Goal: Task Accomplishment & Management: Complete application form

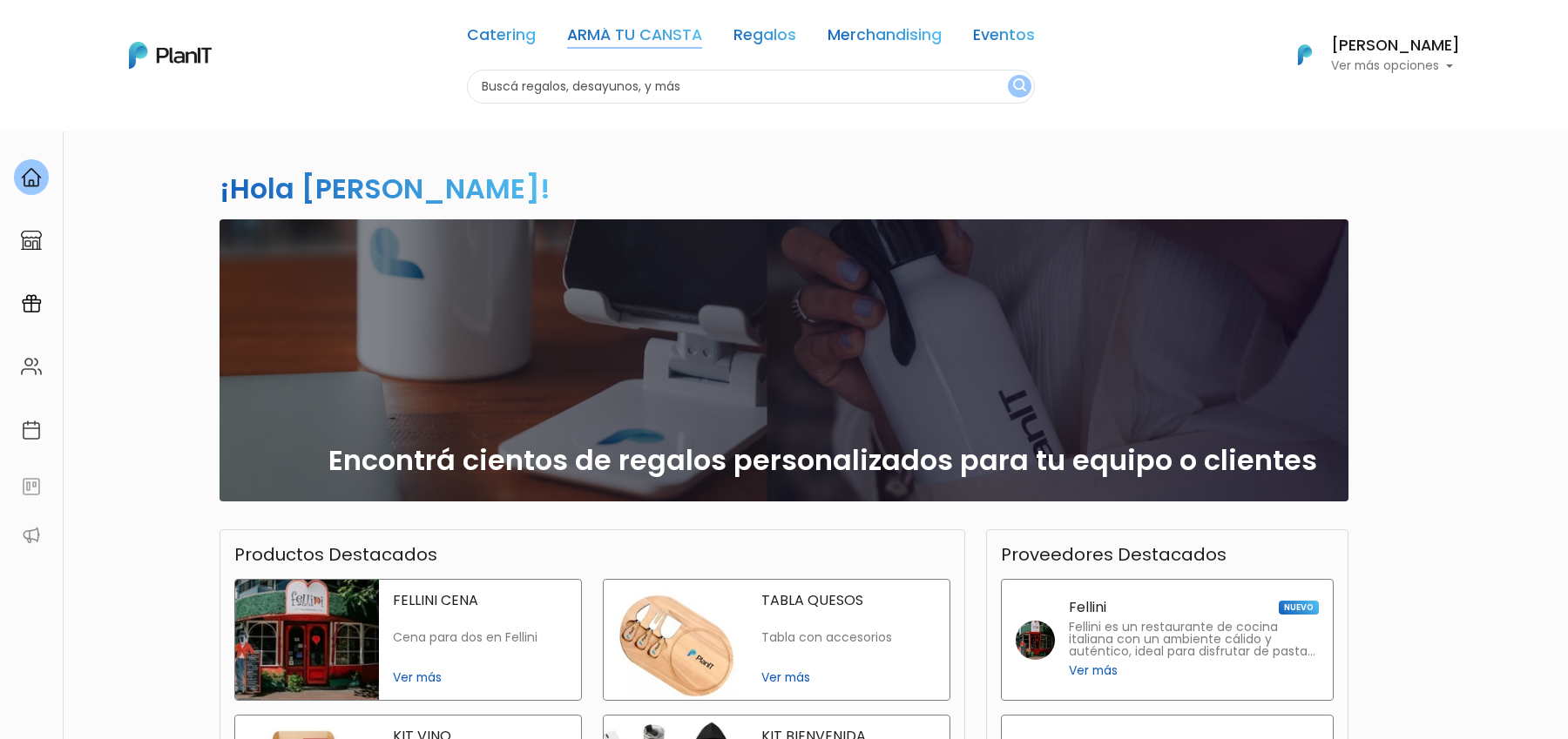
click at [664, 35] on link "ARMÁ TU CANSTA" at bounding box center [635, 38] width 135 height 21
click at [639, 30] on link "Regalos" at bounding box center [643, 38] width 63 height 21
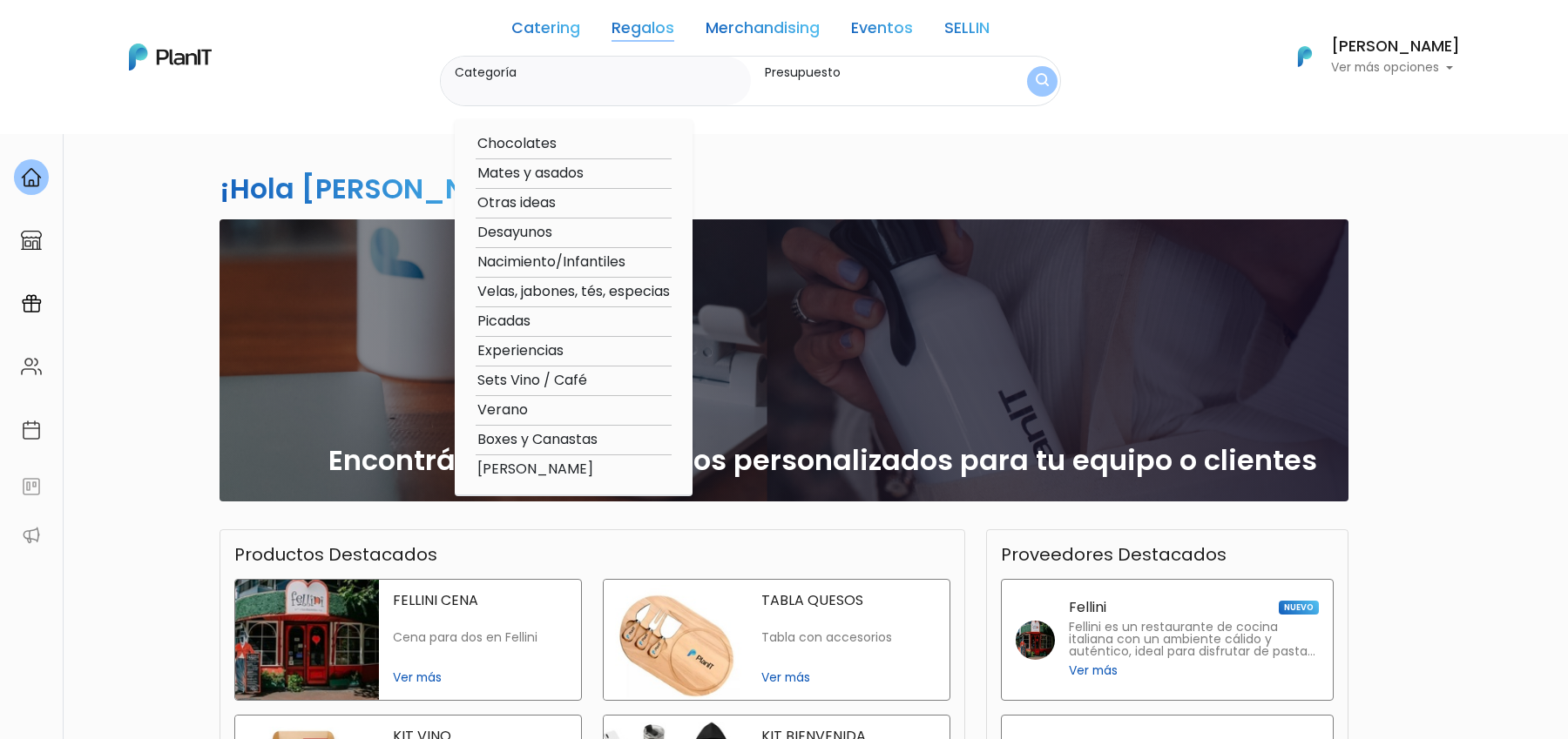
click at [636, 35] on link "Regalos" at bounding box center [643, 31] width 63 height 21
click at [788, 169] on div "¡Hola Florencia Kalfaian! slide 1 of 1 Encontrá cientos de regalos personalizad…" at bounding box center [784, 511] width 1150 height 762
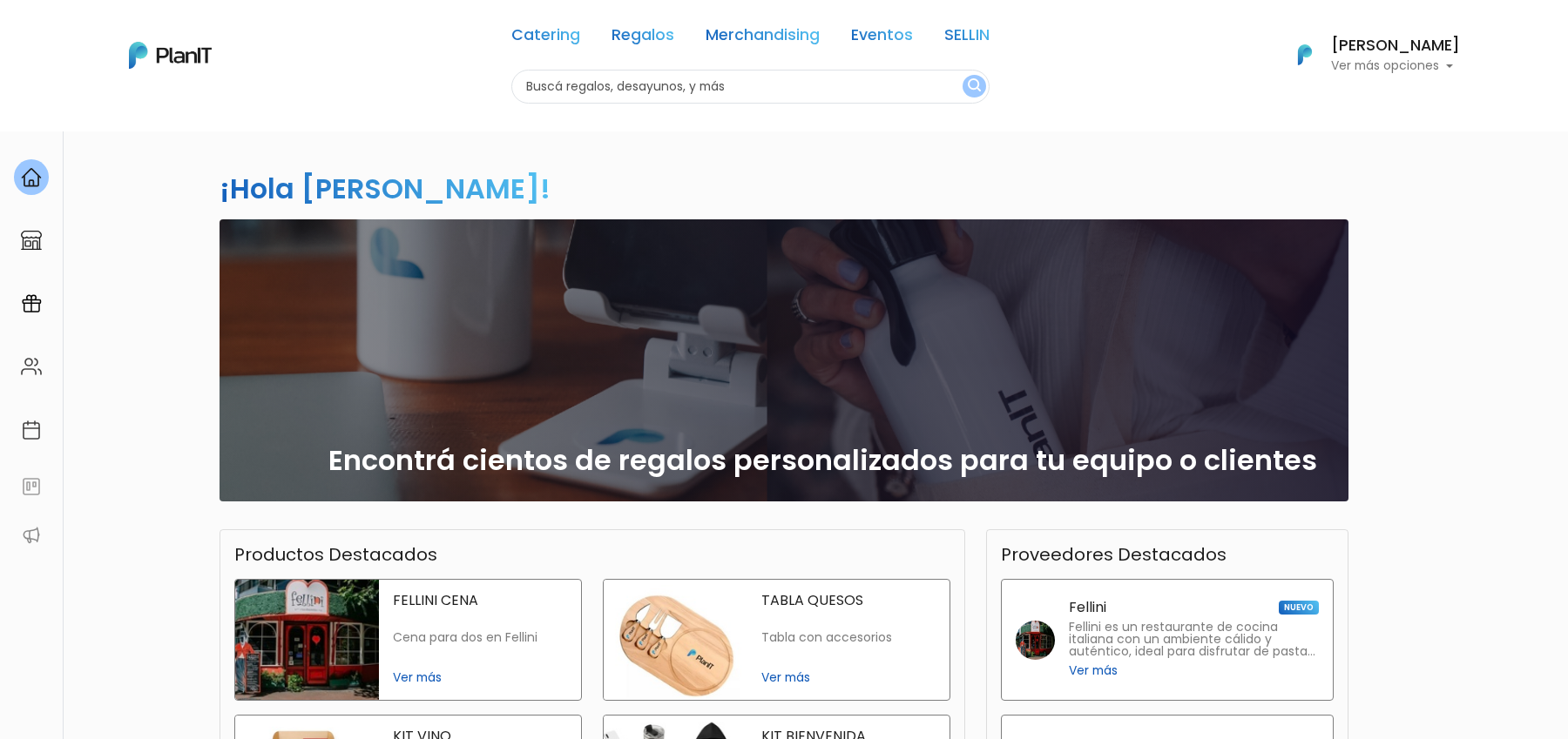
click at [29, 307] on img at bounding box center [31, 303] width 21 height 21
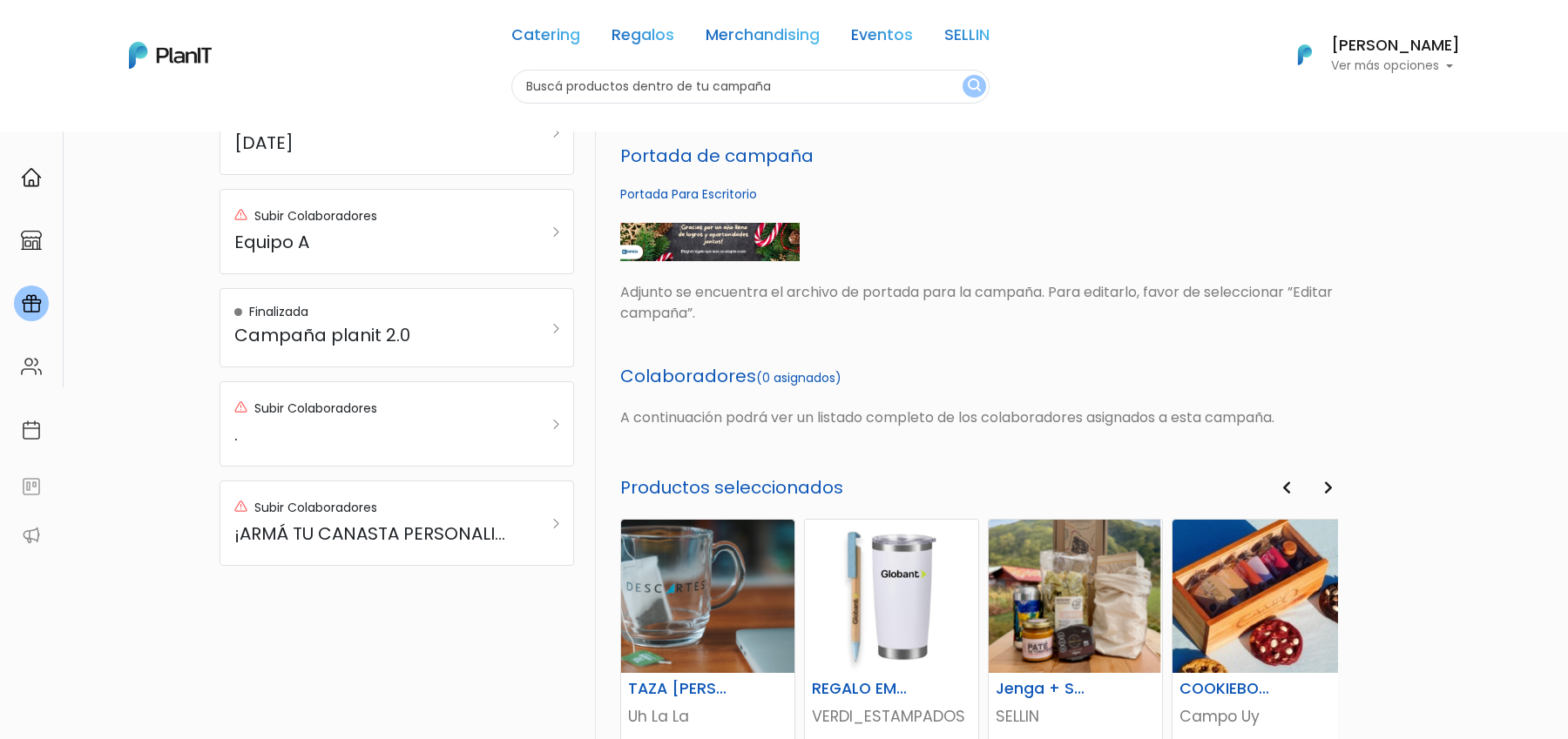
scroll to position [481, 0]
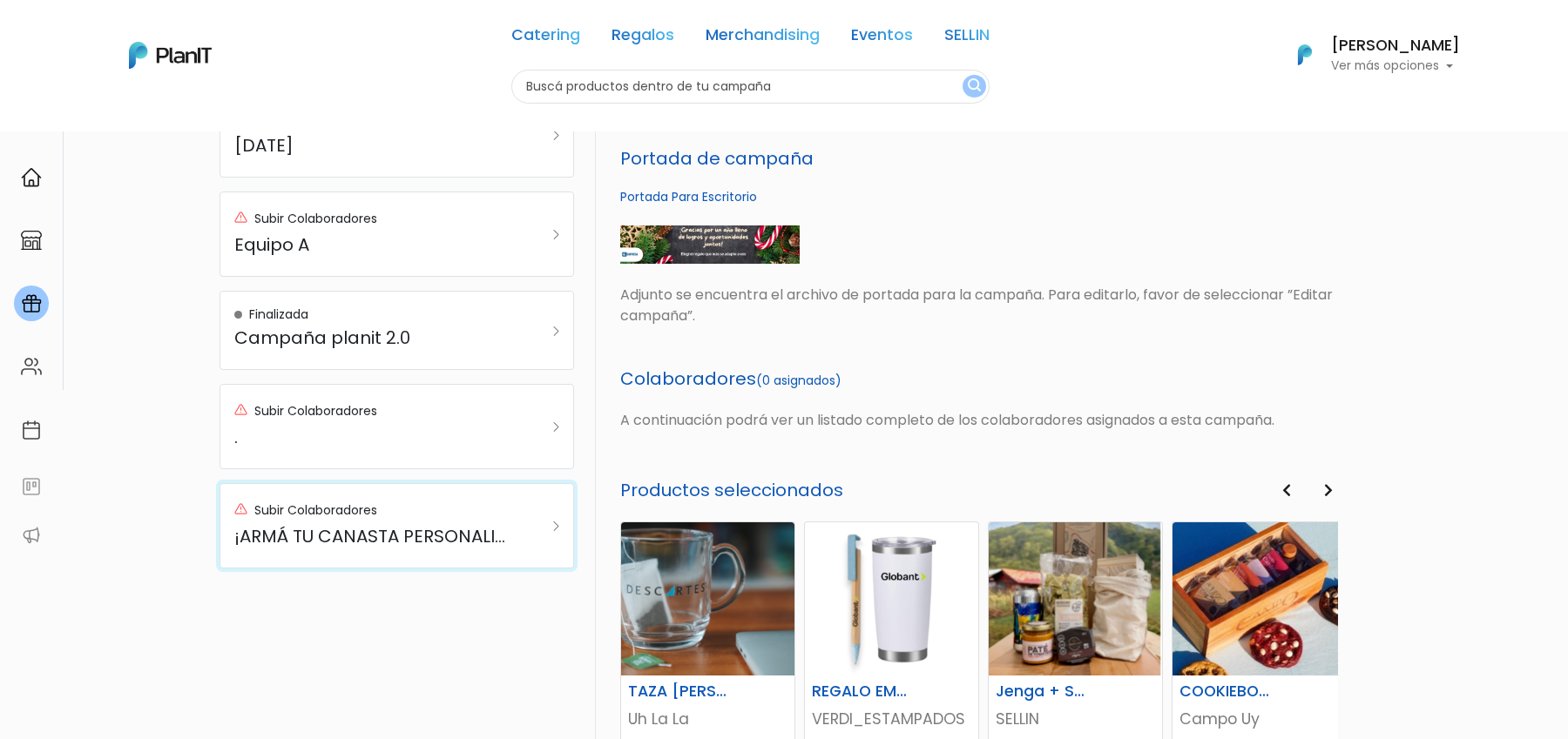
click at [402, 534] on h5 "¡ARMÁ TU CANASTA PERSONALIZADA!" at bounding box center [372, 536] width 276 height 21
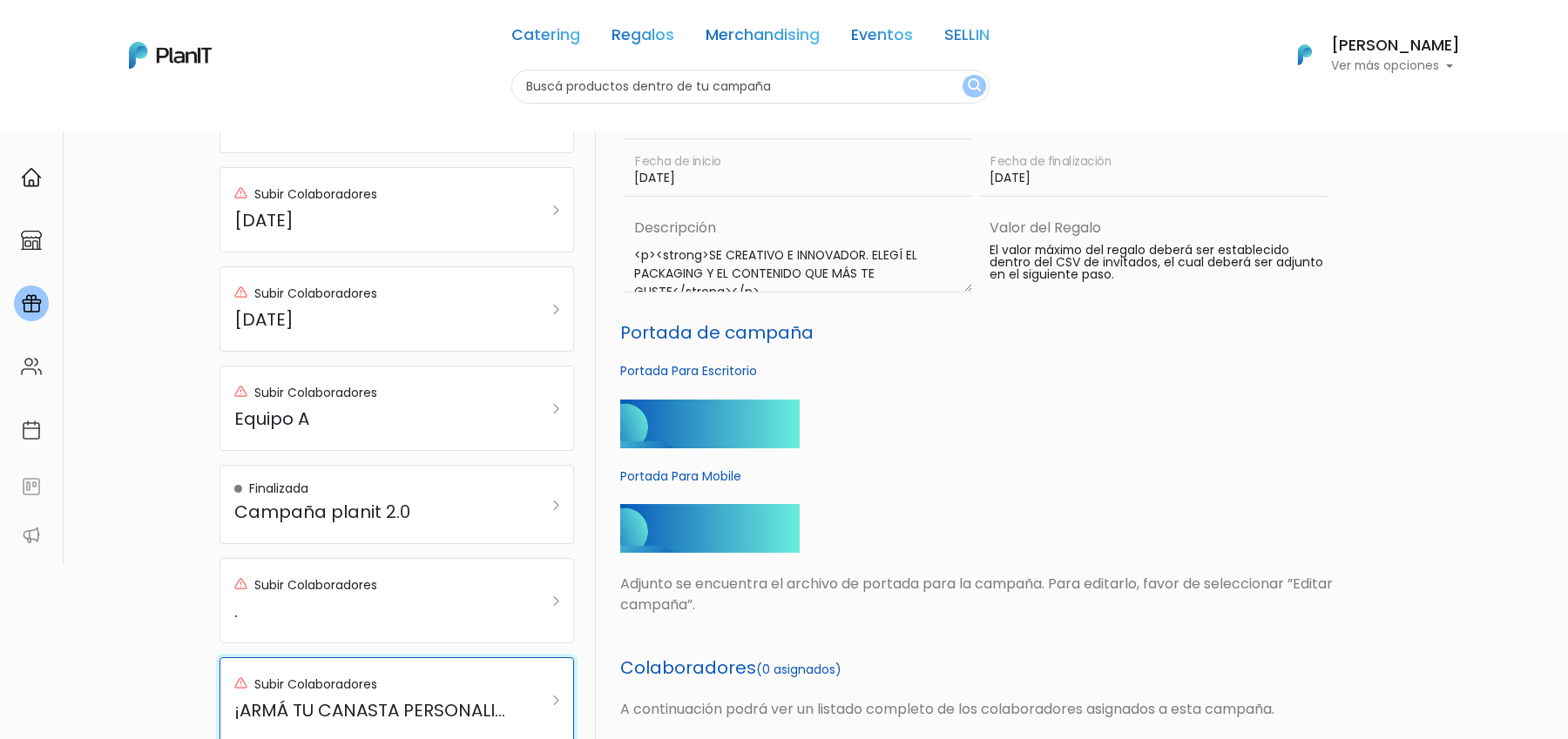
scroll to position [0, 0]
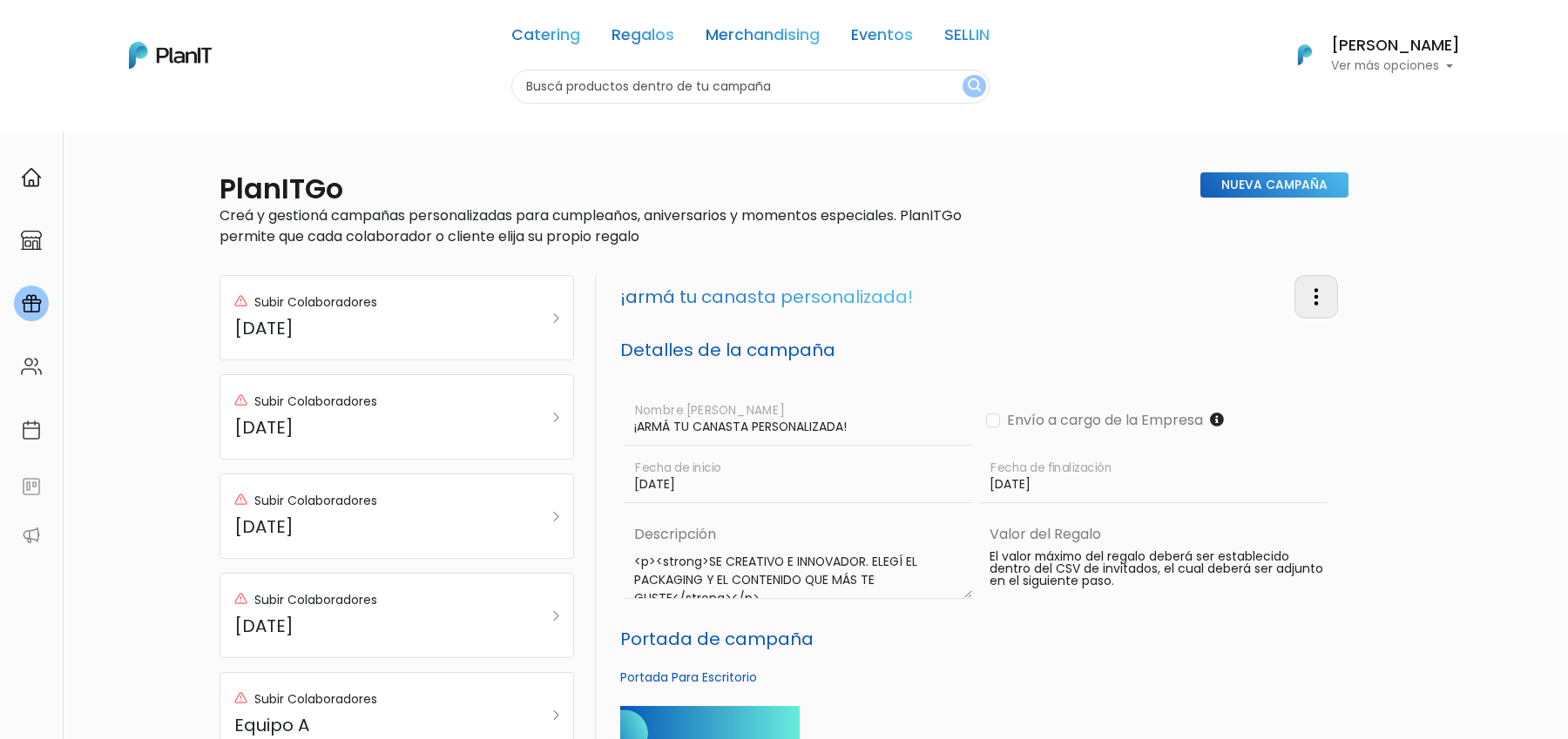
click at [1323, 303] on img "button" at bounding box center [1316, 296] width 21 height 21
click at [1286, 337] on link "Editar Campaña" at bounding box center [1259, 347] width 158 height 39
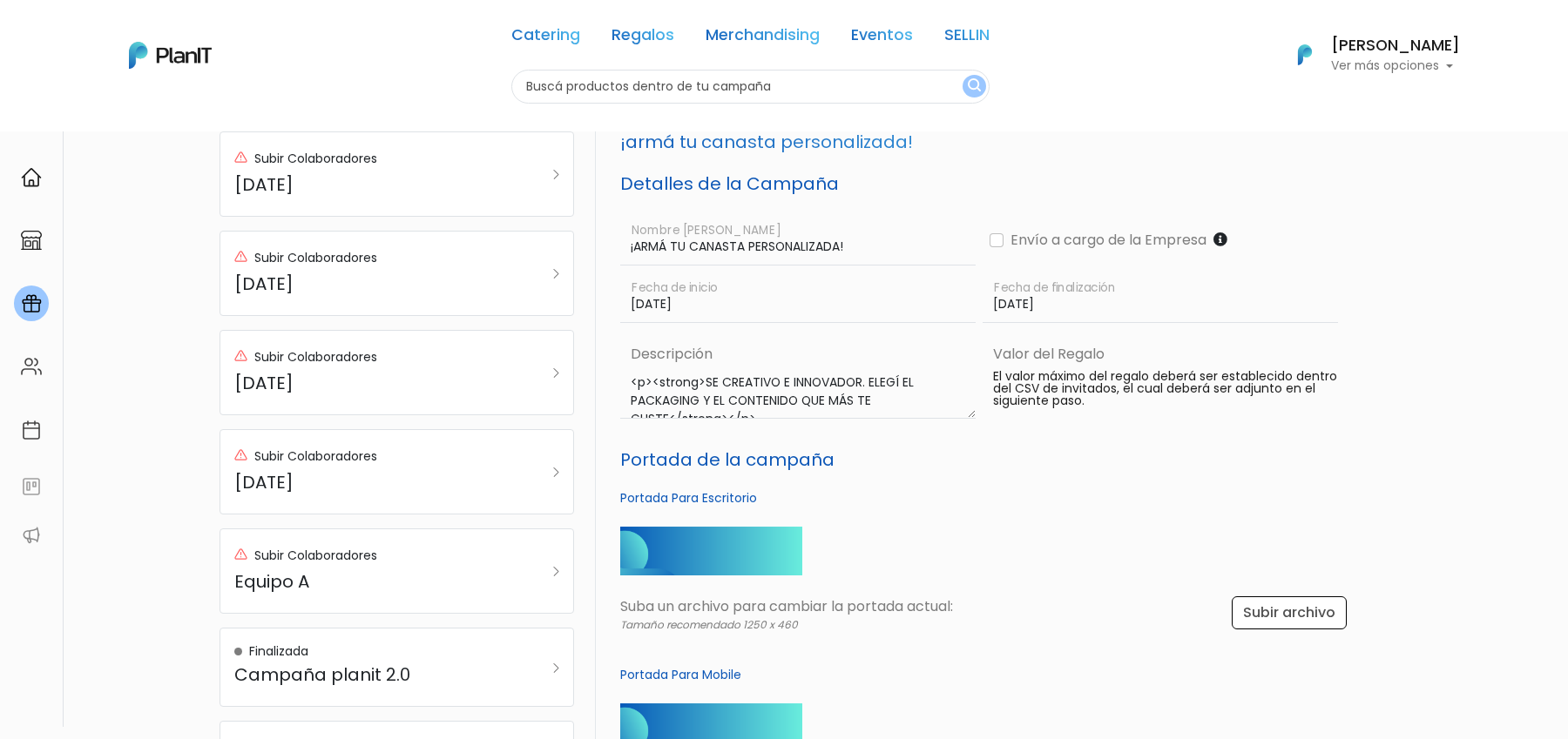
scroll to position [145, 0]
click at [801, 392] on textarea "<p><strong>SE CREATIVO E INNOVADOR. ELEGÍ EL PACKAGING Y EL CONTENIDO QUE MÁS T…" at bounding box center [798, 391] width 356 height 54
click at [739, 386] on textarea "<p><strong>SE CREATIVO E INNOVADOR. ELEGÍ EL PACKAGING Y EL CONTENIDO QUE MÁS T…" at bounding box center [798, 391] width 356 height 54
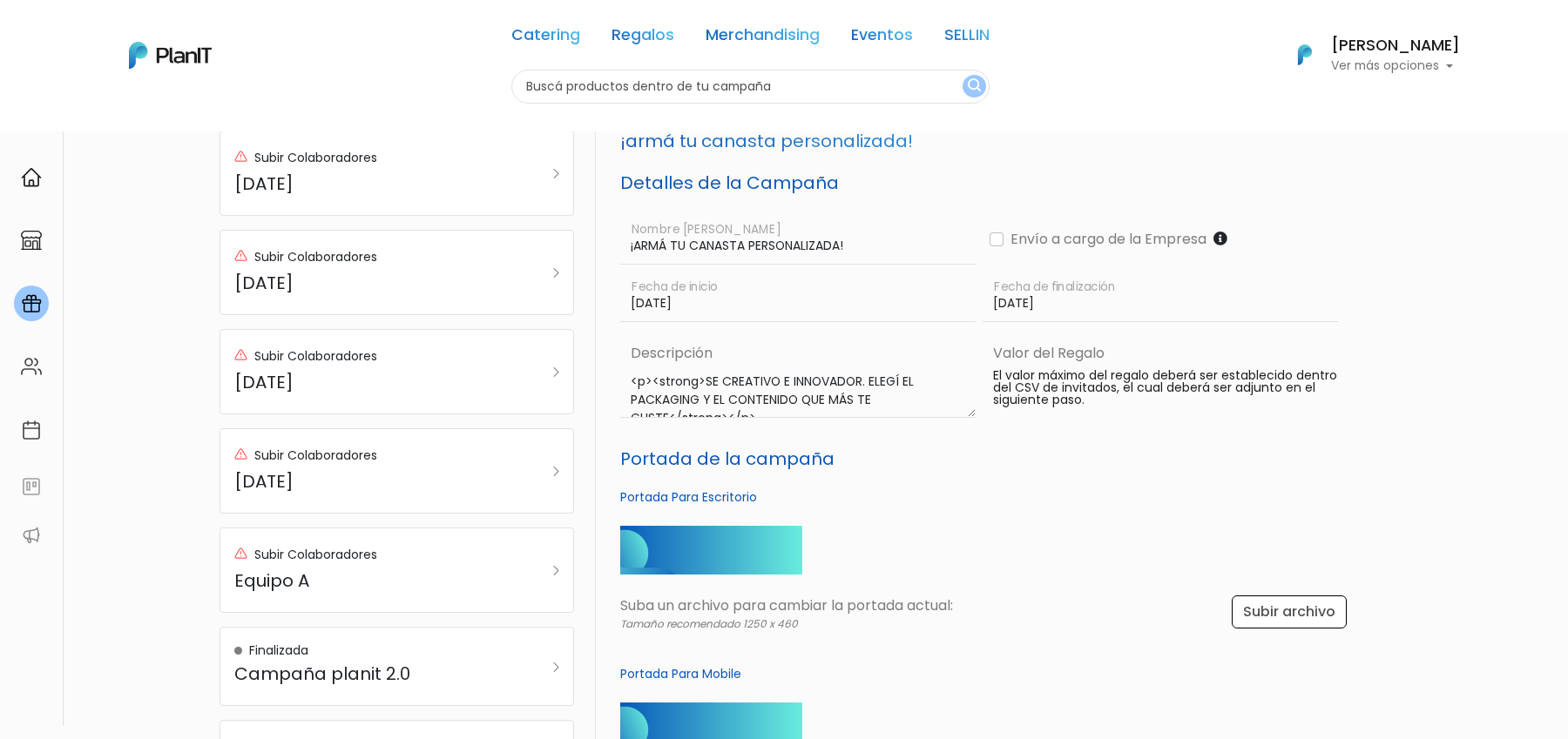
drag, startPoint x: 716, startPoint y: 386, endPoint x: 677, endPoint y: 386, distance: 39.0
click at [677, 386] on textarea "<p><strong>SE CREATIVO E INNOVADOR. ELEGÍ EL PACKAGING Y EL CONTENIDO QUE MÁS T…" at bounding box center [798, 391] width 356 height 54
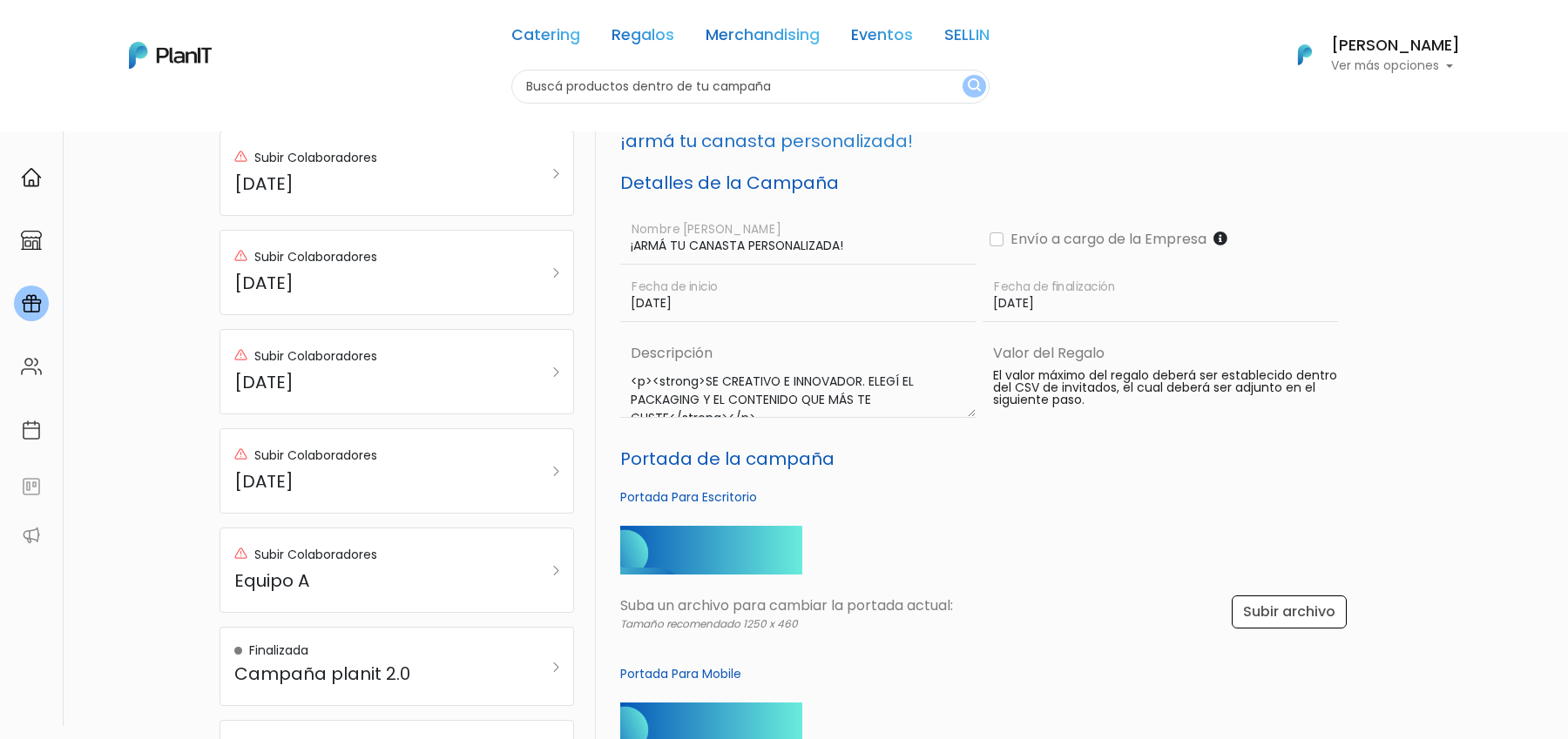
click at [677, 386] on textarea "<p><strong>SE CREATIVO E INNOVADOR. ELEGÍ EL PACKAGING Y EL CONTENIDO QUE MÁS T…" at bounding box center [798, 391] width 356 height 54
click at [994, 231] on div "Envío a cargo de la Empresa" at bounding box center [1164, 239] width 349 height 21
click at [992, 238] on input "Envío a cargo de la Empresa" at bounding box center [996, 239] width 14 height 14
checkbox input "true"
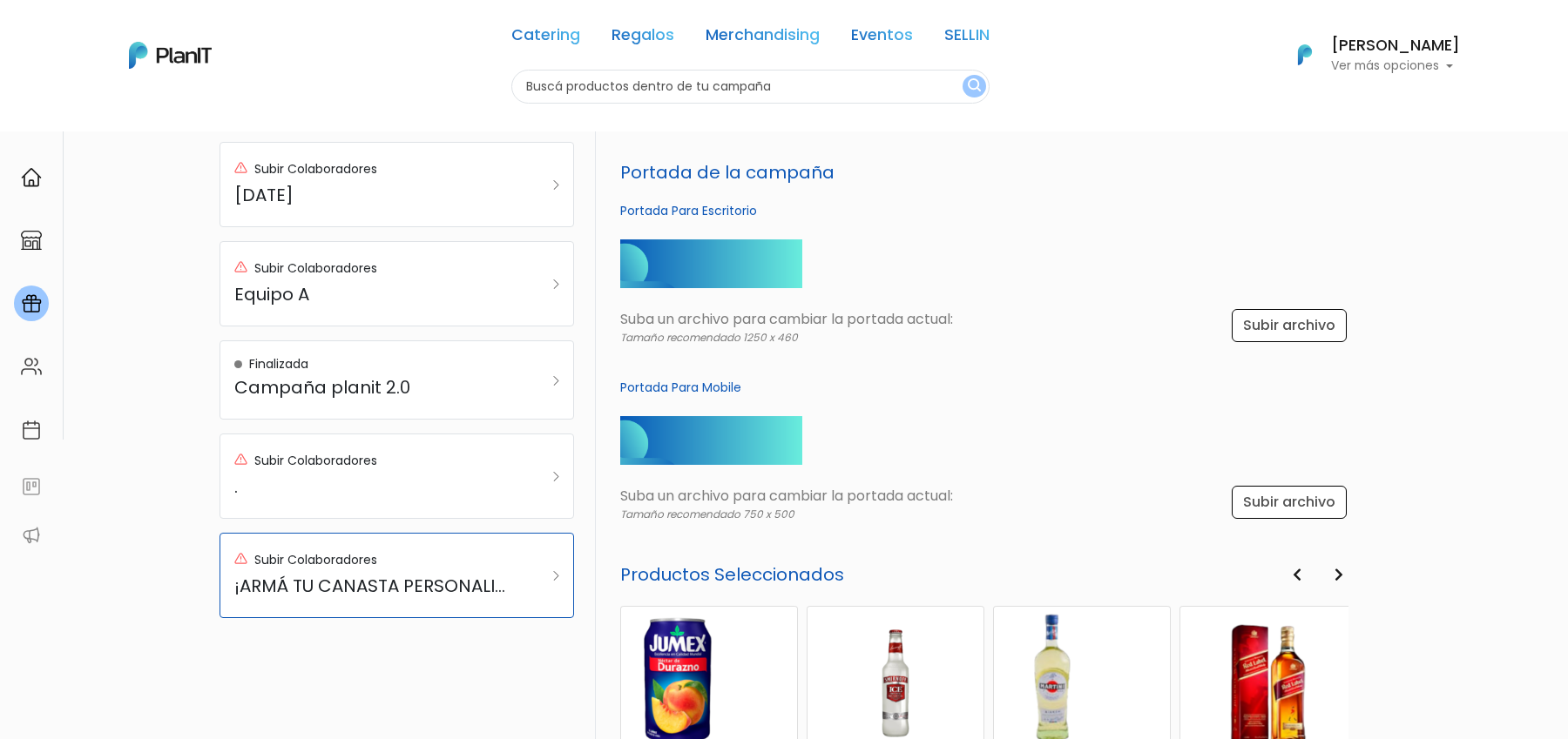
scroll to position [858, 0]
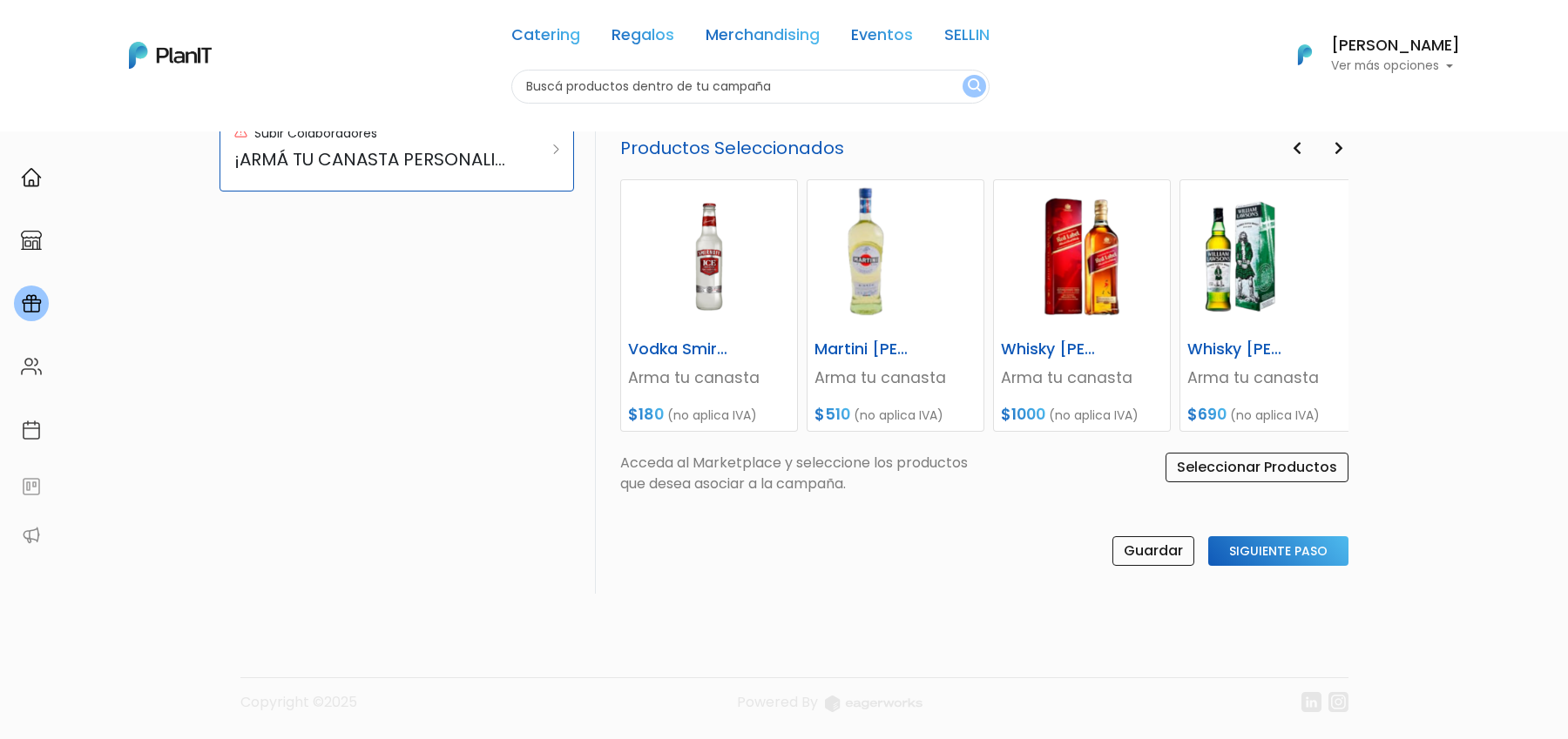
click at [1273, 564] on div "Guardar Siguiente Paso" at bounding box center [979, 554] width 739 height 37
click at [1275, 547] on input "Siguiente Paso" at bounding box center [1279, 551] width 140 height 30
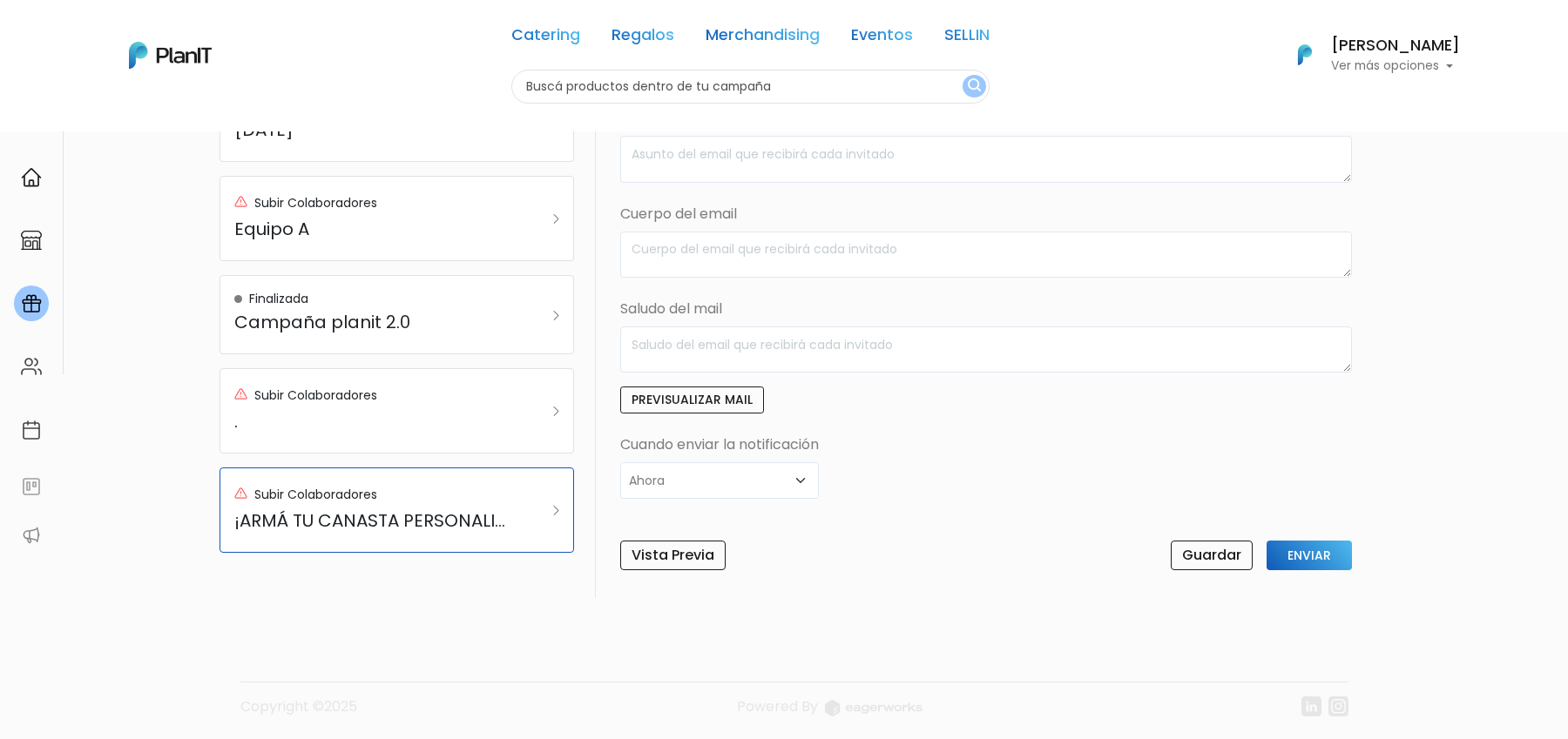
scroll to position [0, 0]
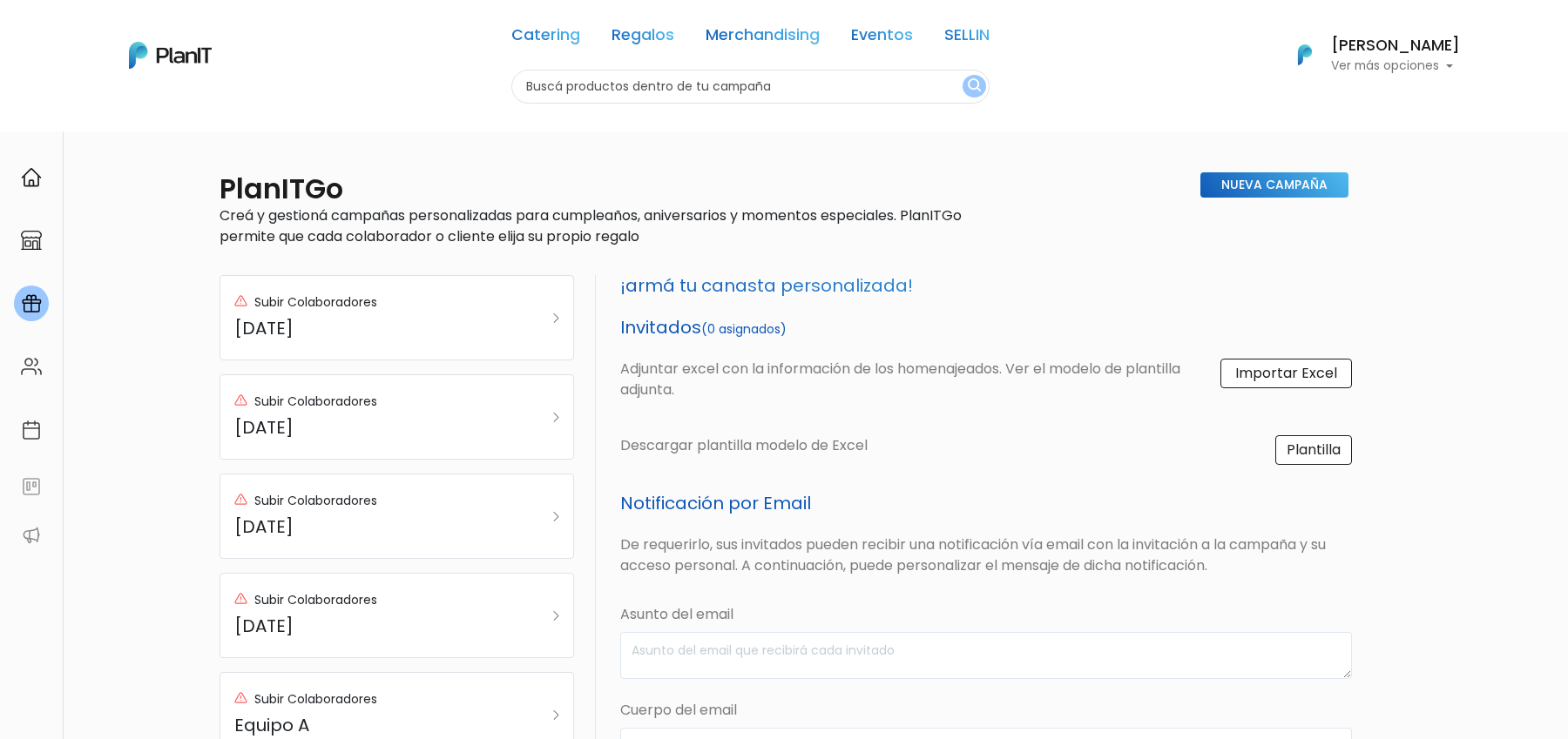
click at [1271, 374] on label "Importar Excel" at bounding box center [1286, 374] width 131 height 30
click at [0, 0] on input "Importar Excel" at bounding box center [0, 0] width 0 height 0
click at [1313, 450] on link "Plantilla" at bounding box center [1313, 450] width 77 height 30
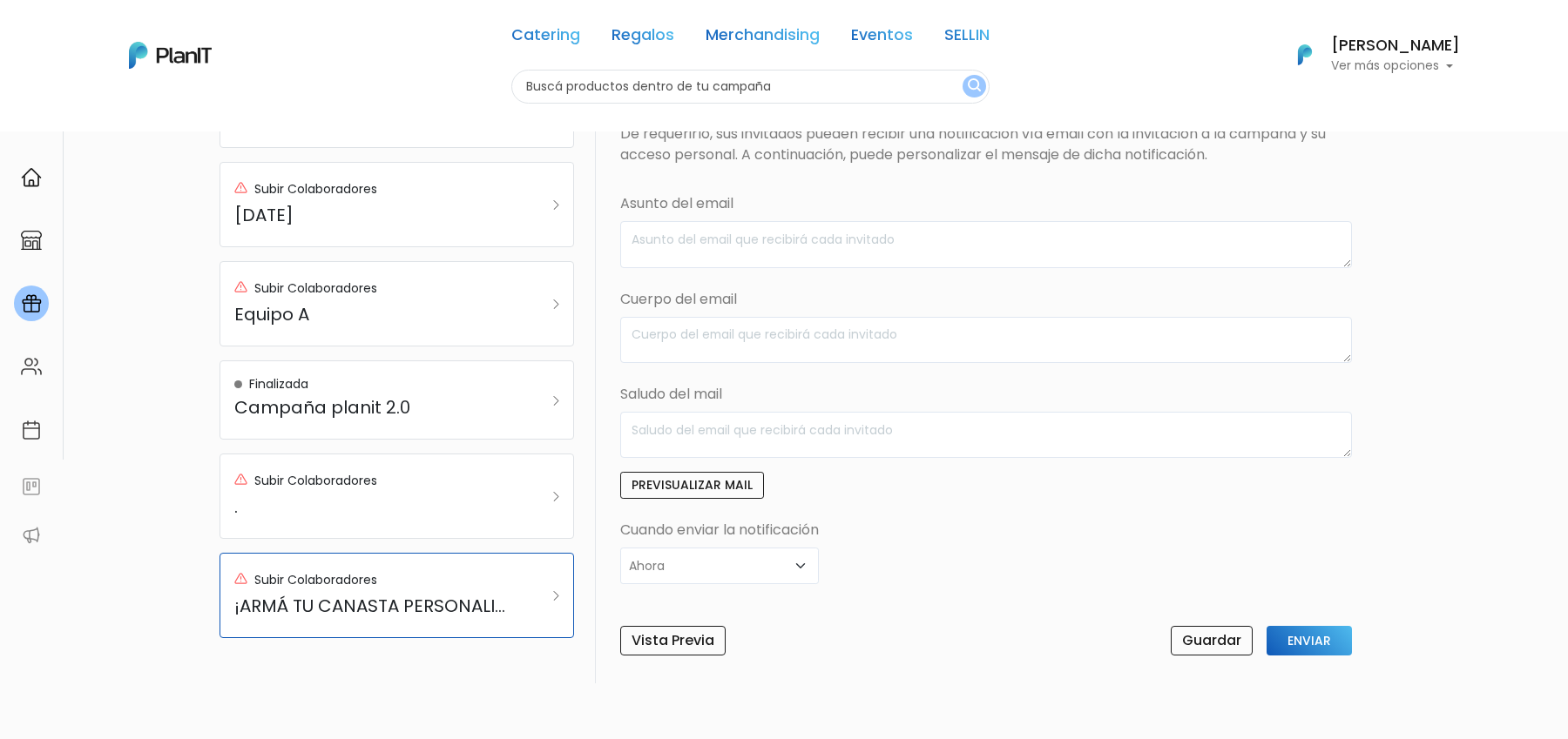
scroll to position [75, 0]
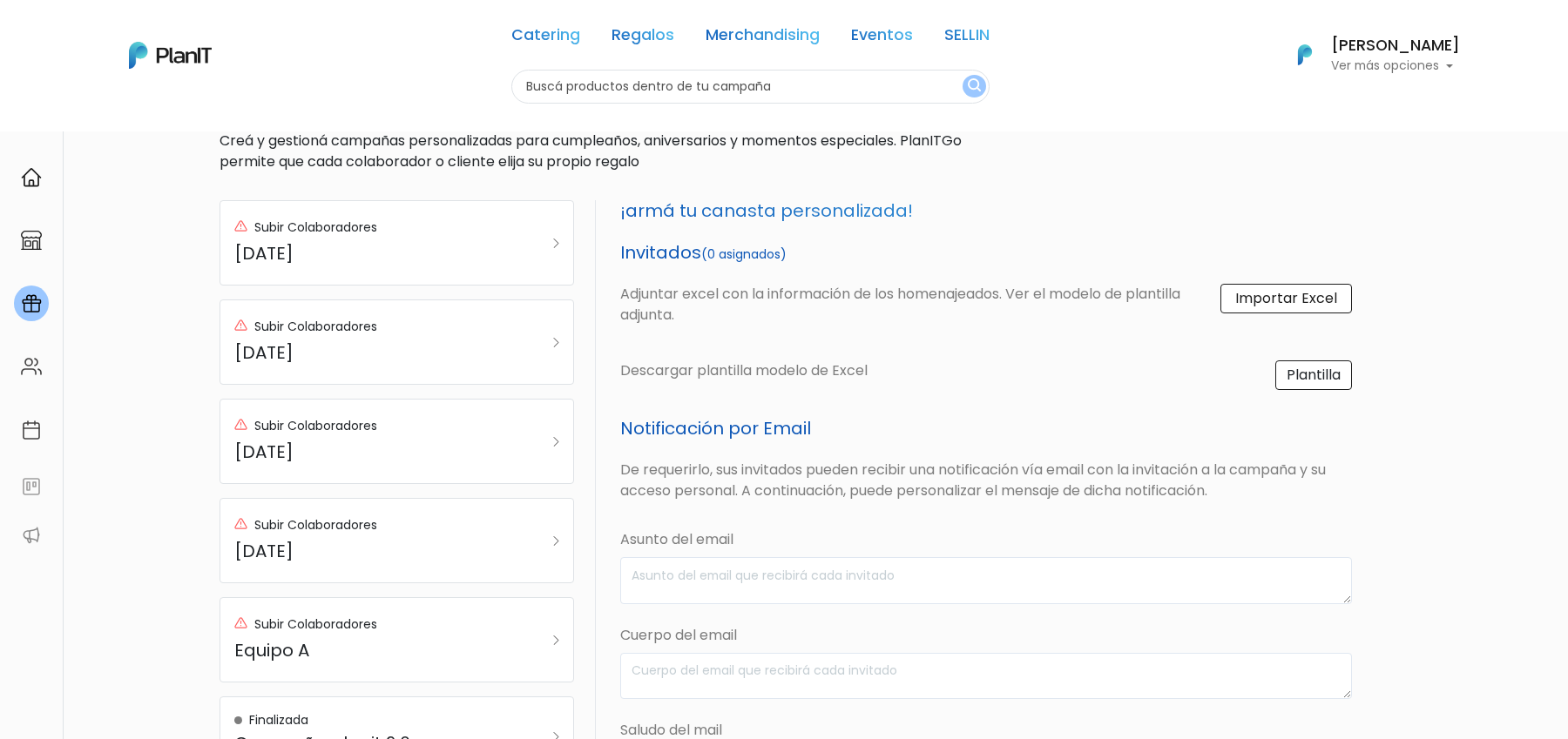
click at [1291, 299] on label "Importar Excel" at bounding box center [1286, 298] width 131 height 30
click at [0, 0] on input "Importar Excel" at bounding box center [0, 0] width 0 height 0
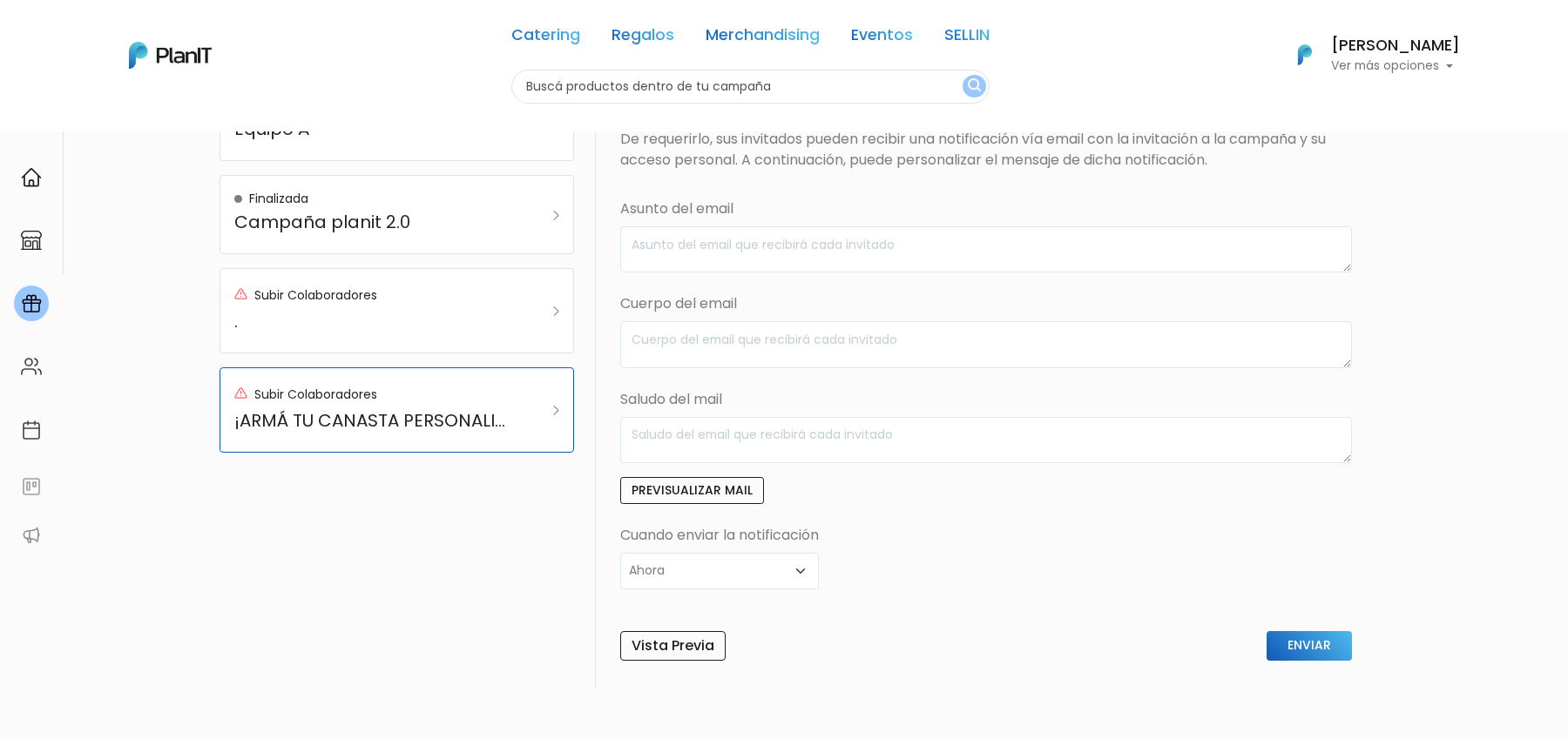
scroll to position [553, 0]
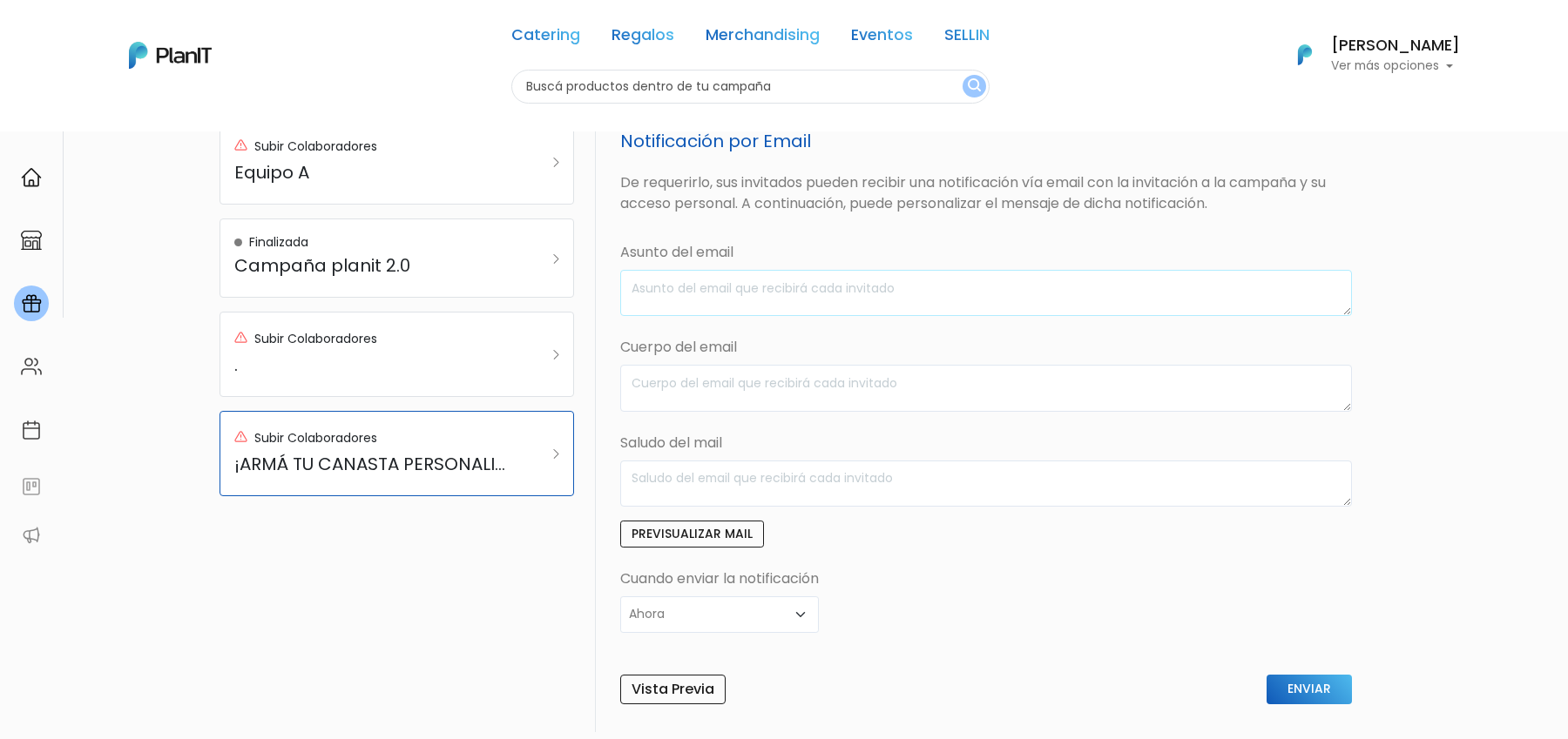
click at [756, 280] on textarea at bounding box center [986, 293] width 732 height 46
type textarea "C"
type textarea "F"
type textarea "FELIZ AÑO"
type textarea "ELEGÍ"
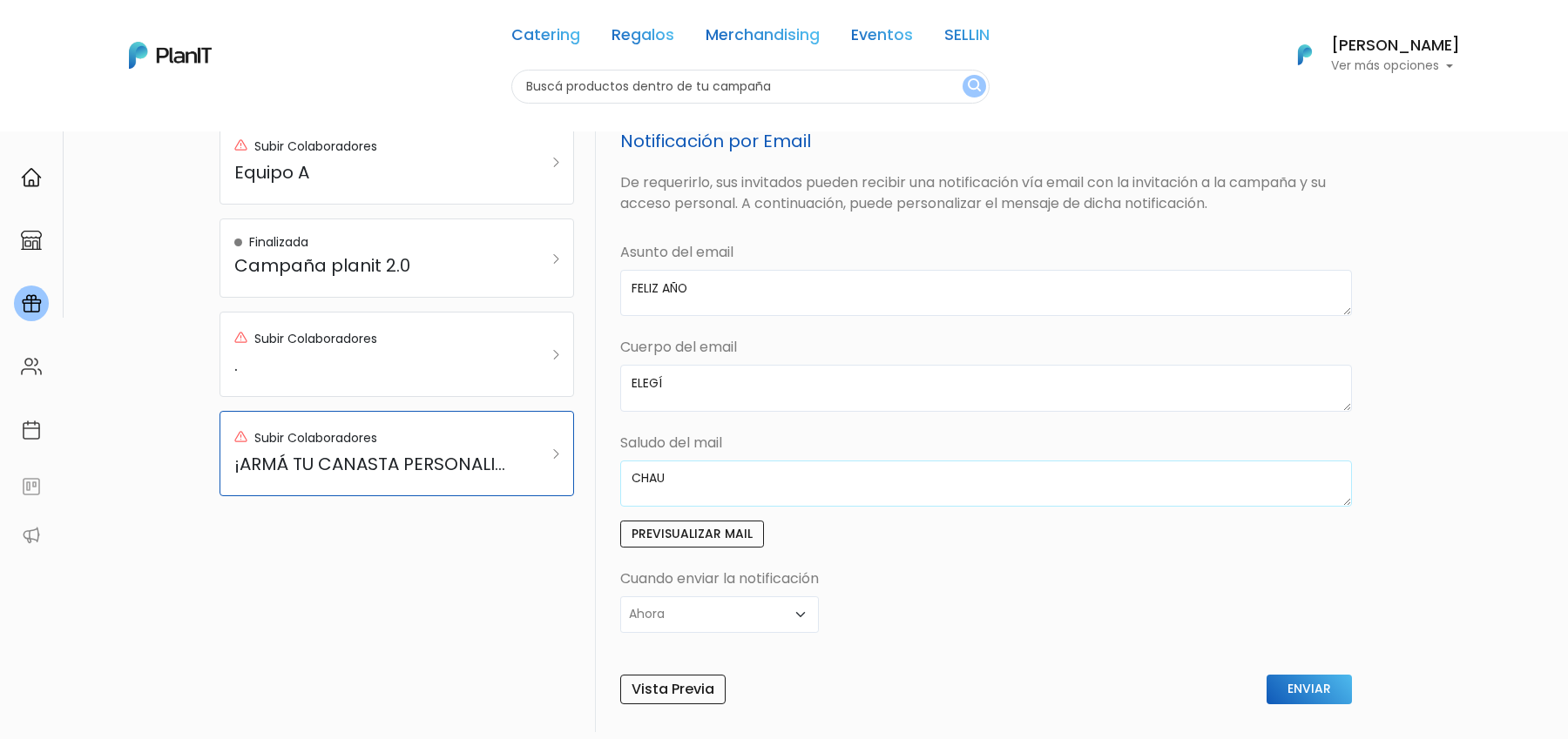
type textarea "CHAU"
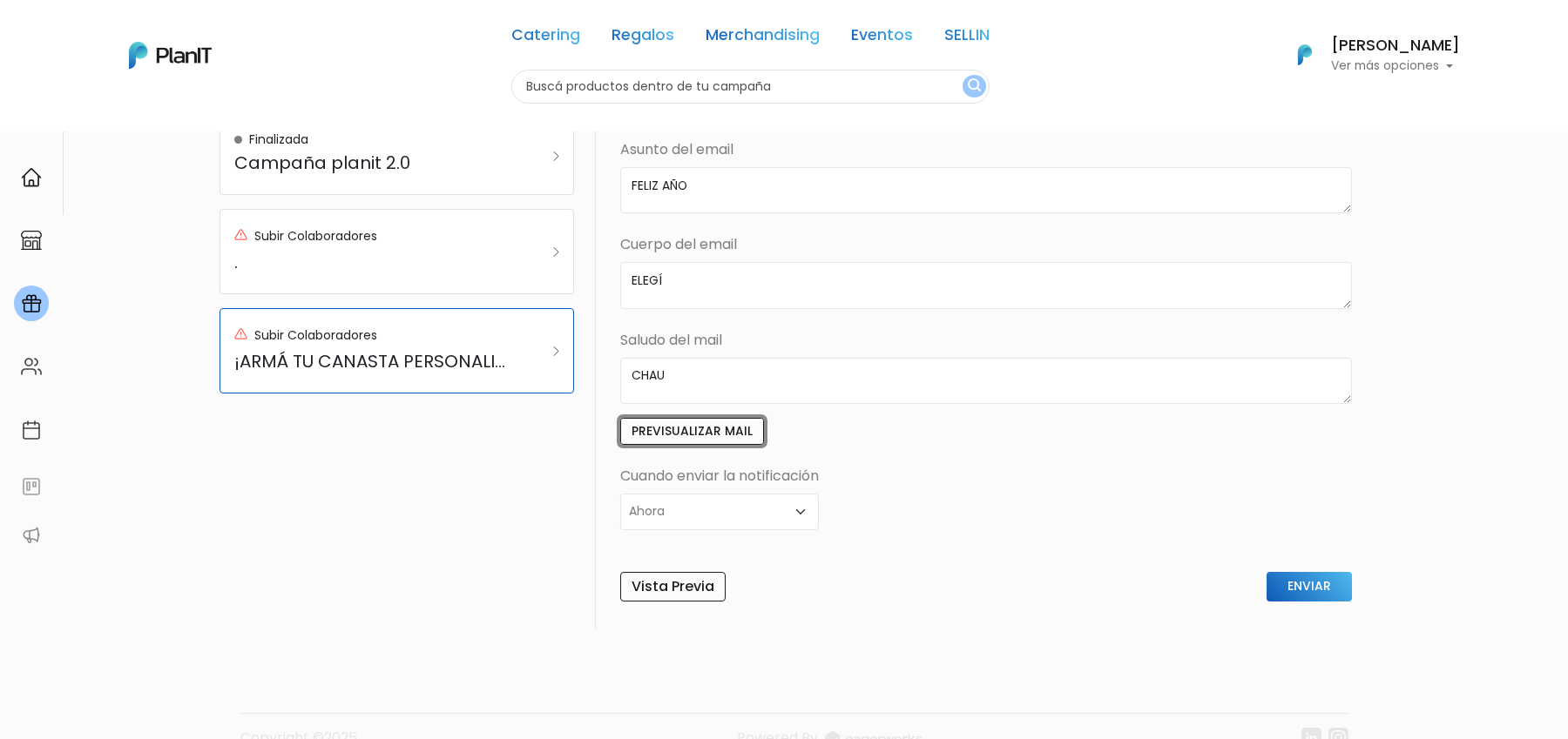
scroll to position [685, 0]
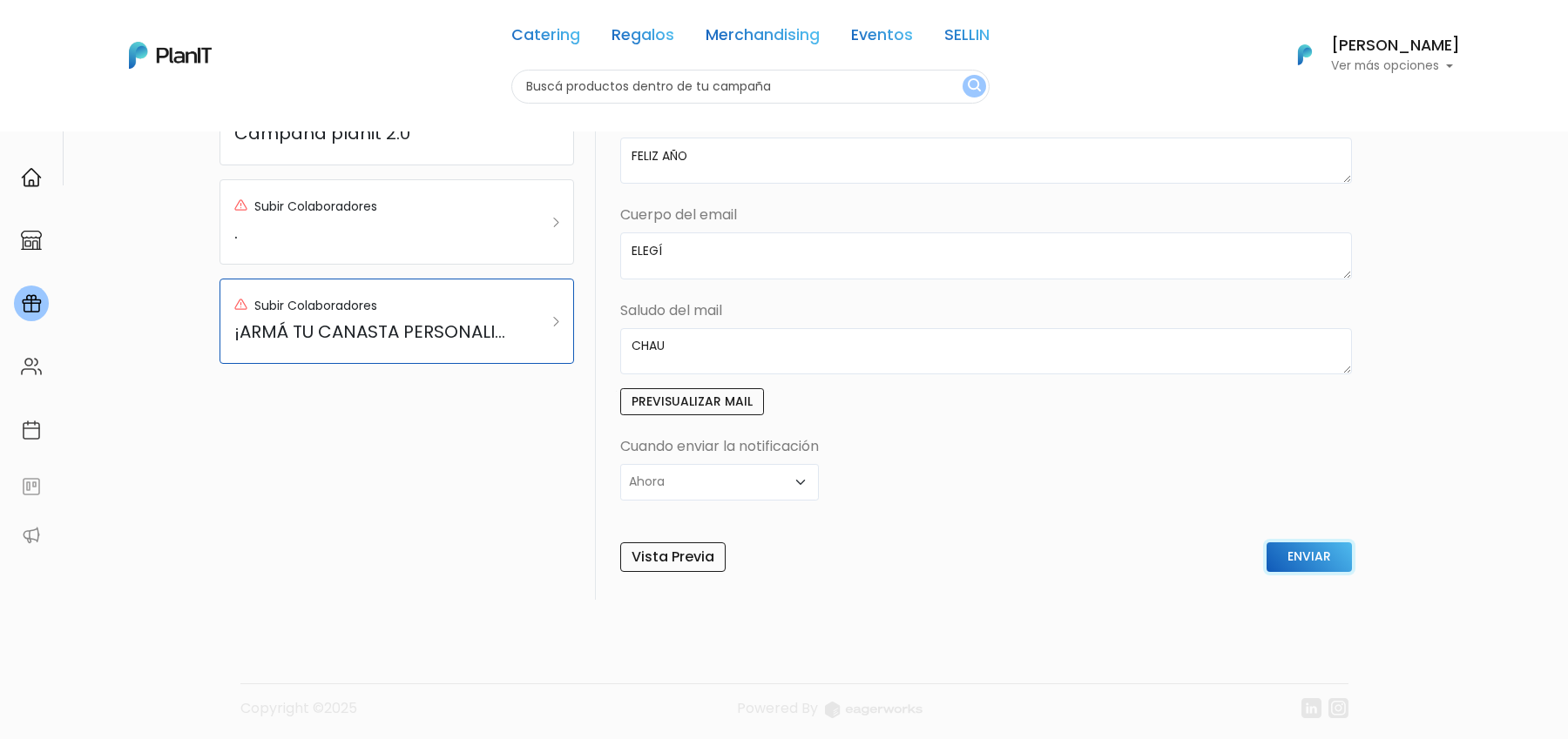
click at [1331, 554] on input "Enviar" at bounding box center [1310, 557] width 86 height 30
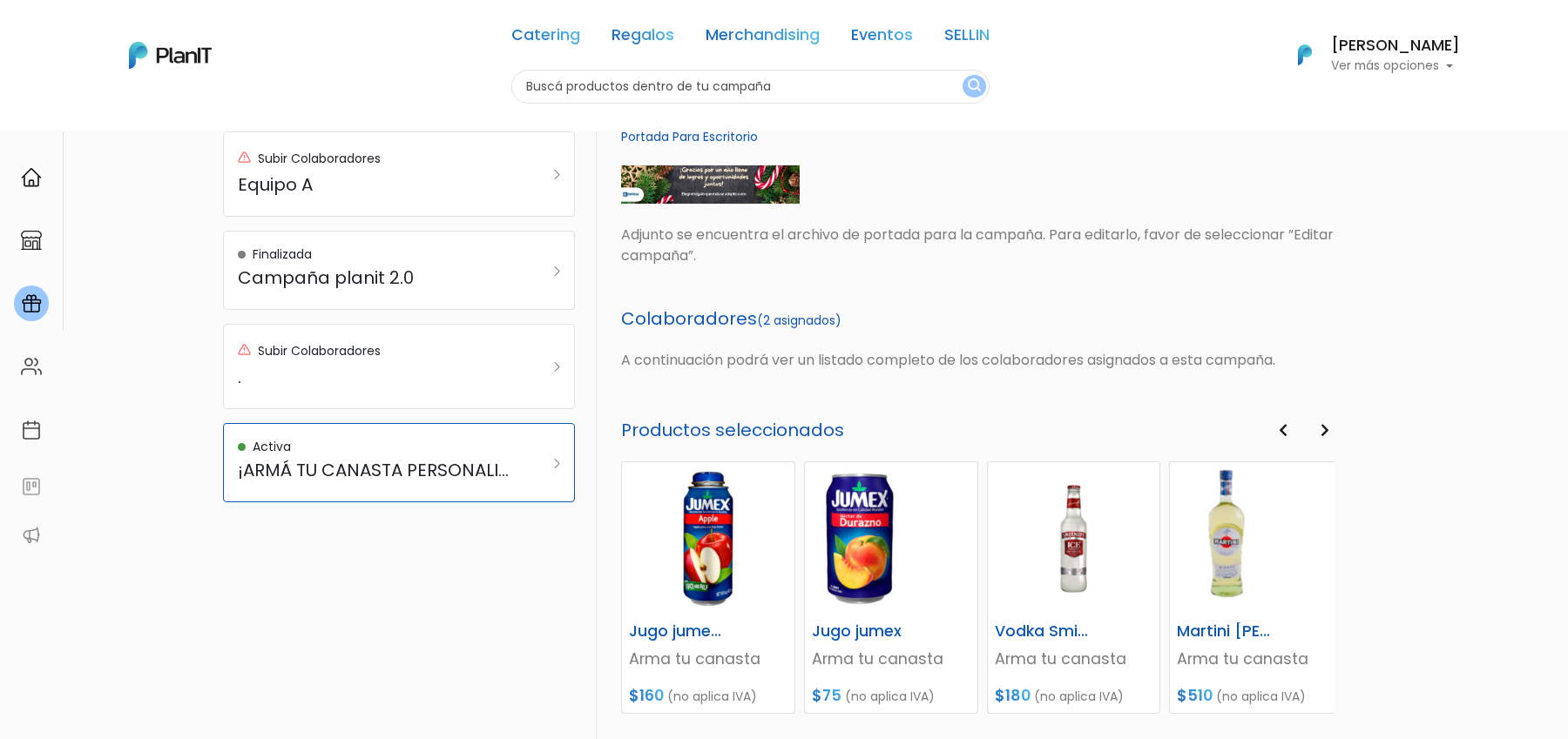
scroll to position [716, 0]
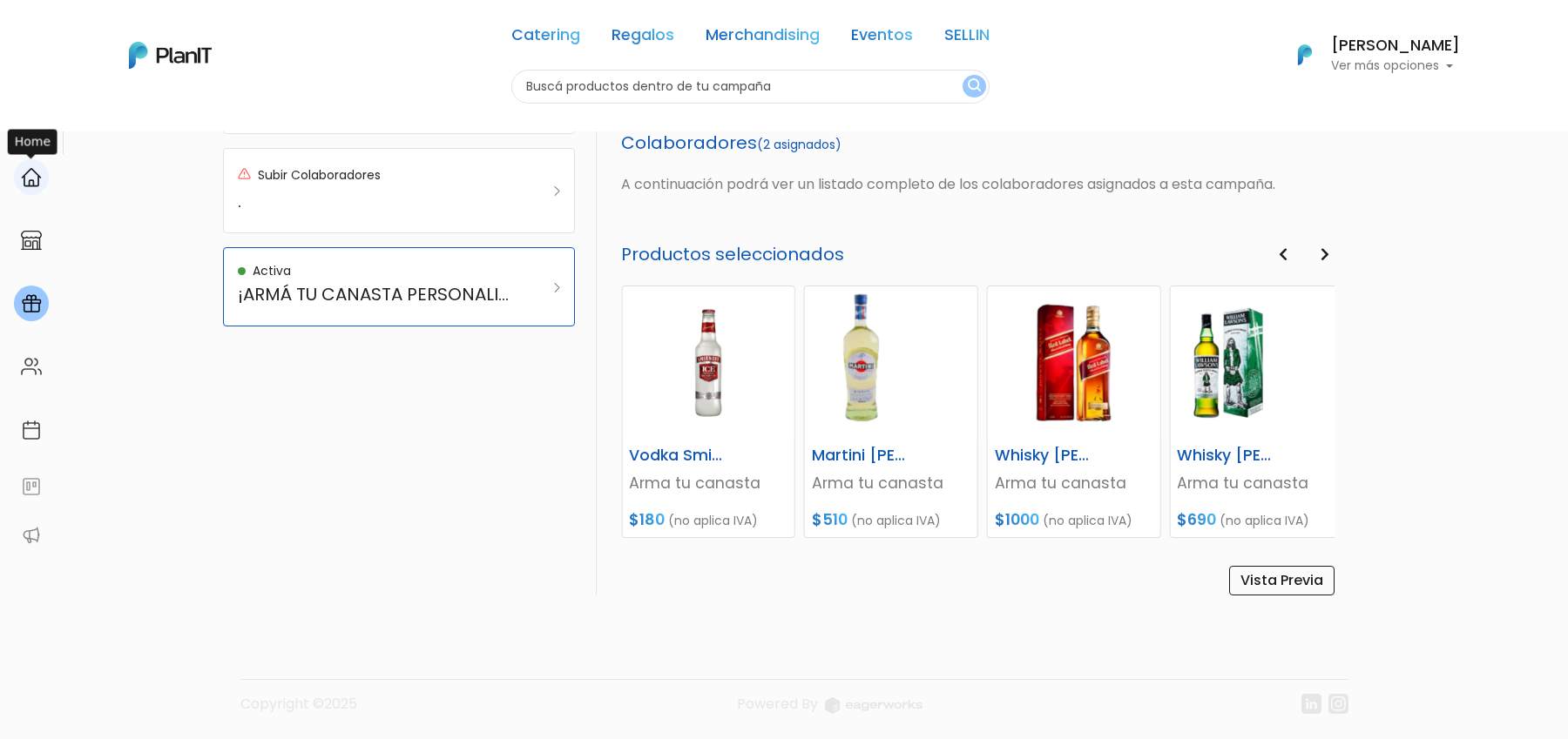
click at [33, 165] on div at bounding box center [31, 177] width 35 height 36
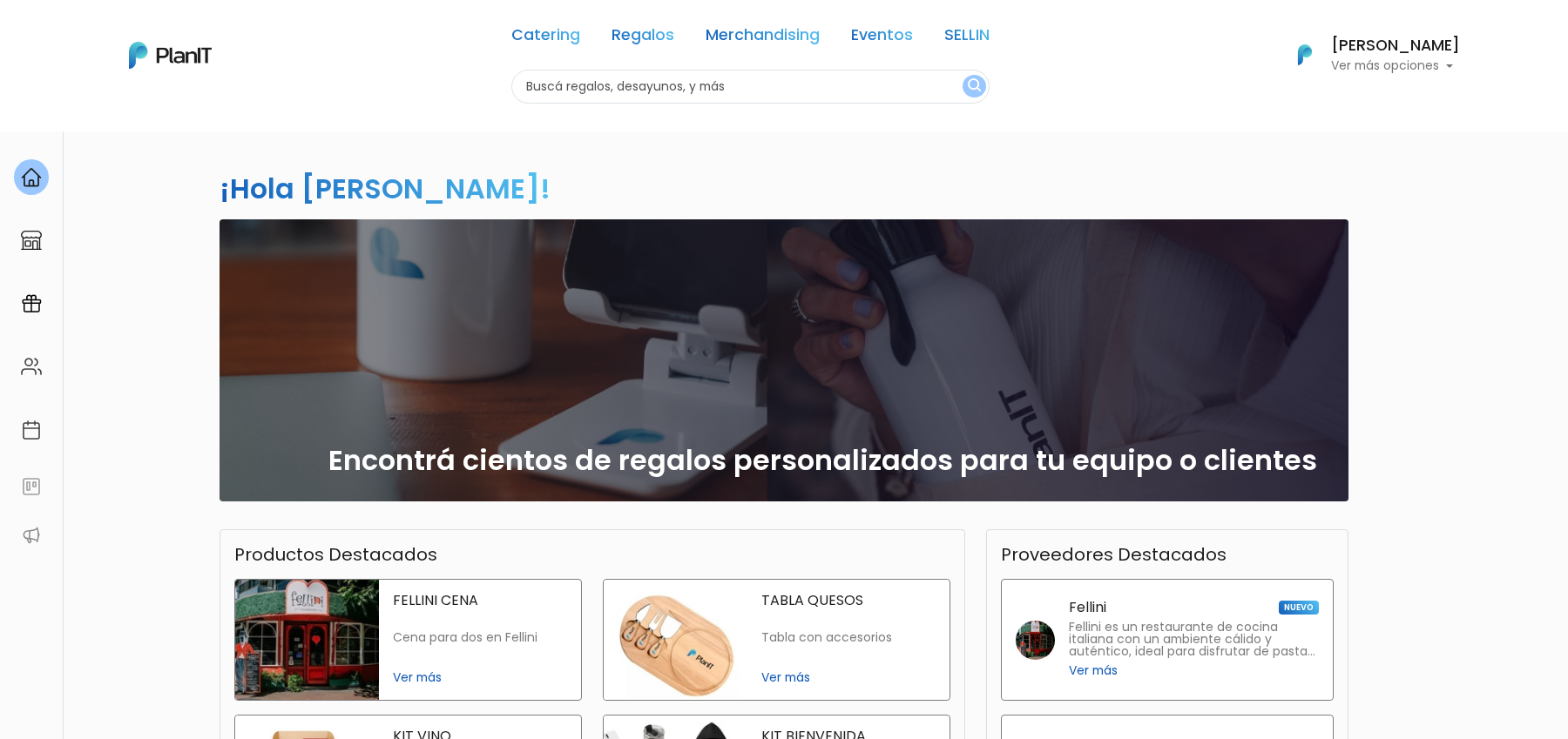
click at [1364, 54] on h6 "[PERSON_NAME]" at bounding box center [1395, 46] width 129 height 15
click at [1280, 84] on div "Catering Regalos Merchandising Eventos SELLIN Catering Regalos Merchandising Ev…" at bounding box center [784, 55] width 1394 height 96
click at [35, 298] on img at bounding box center [31, 303] width 21 height 21
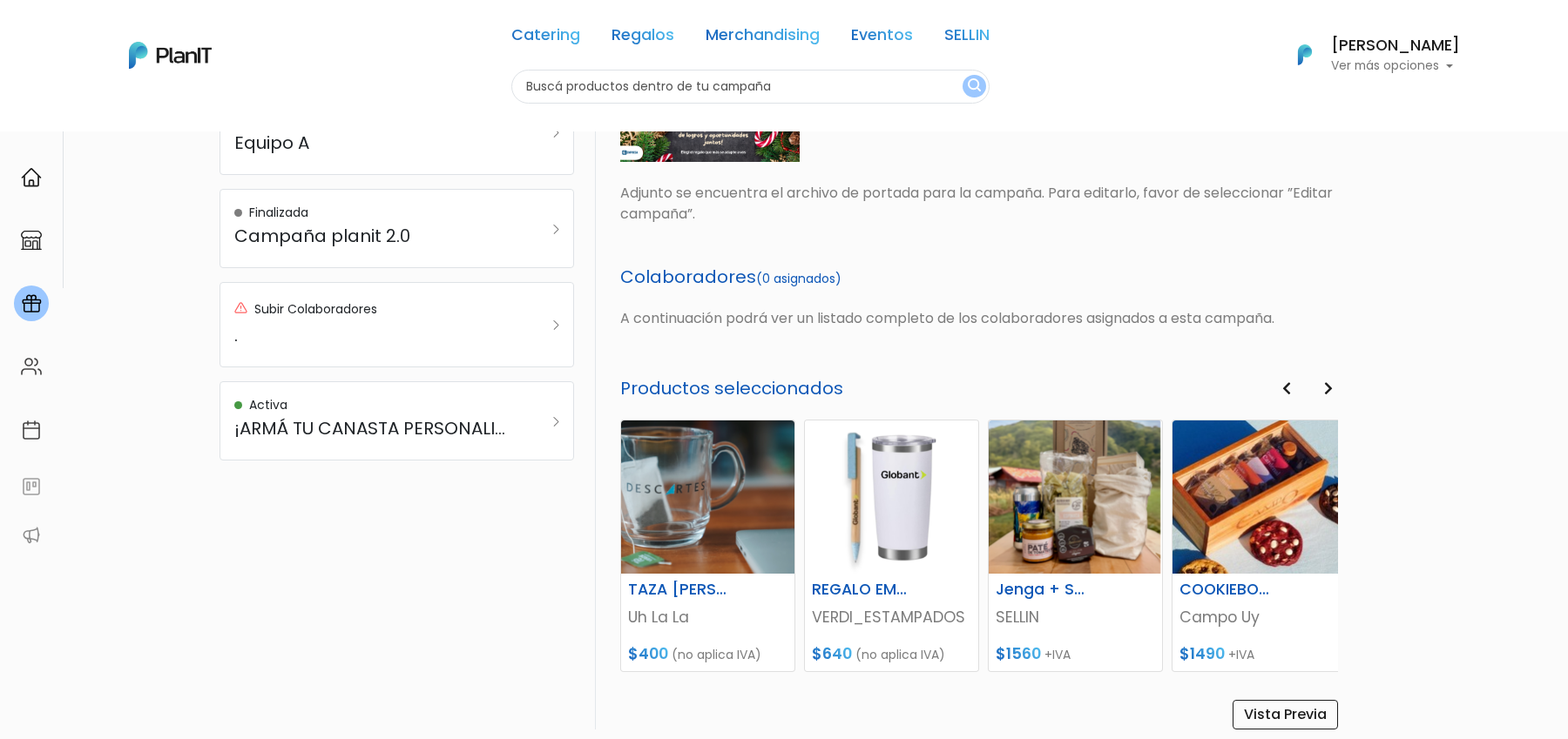
scroll to position [556, 0]
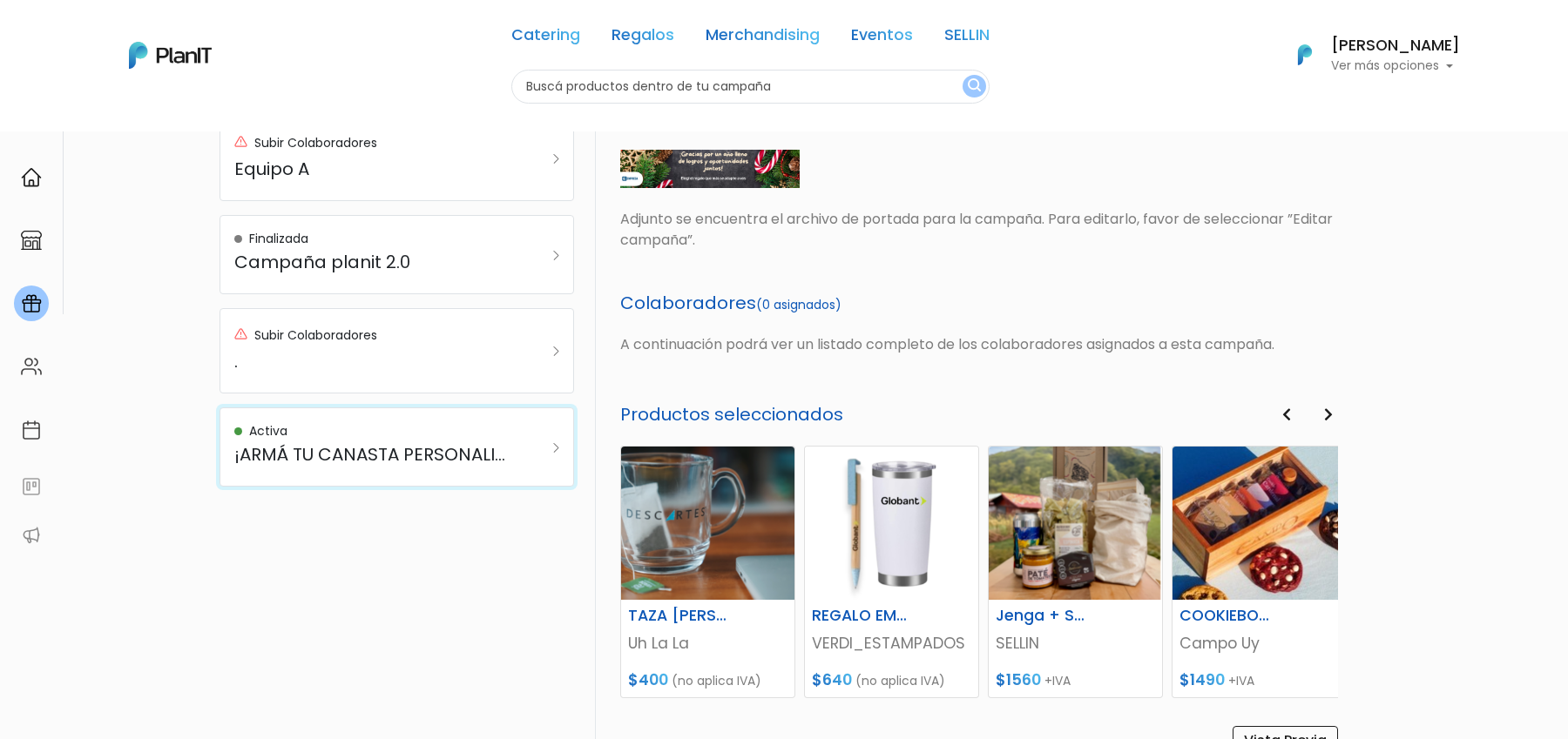
click at [454, 472] on link "Activa ¡ARMÁ TU CANASTA PERSONALIZADA!" at bounding box center [397, 447] width 355 height 79
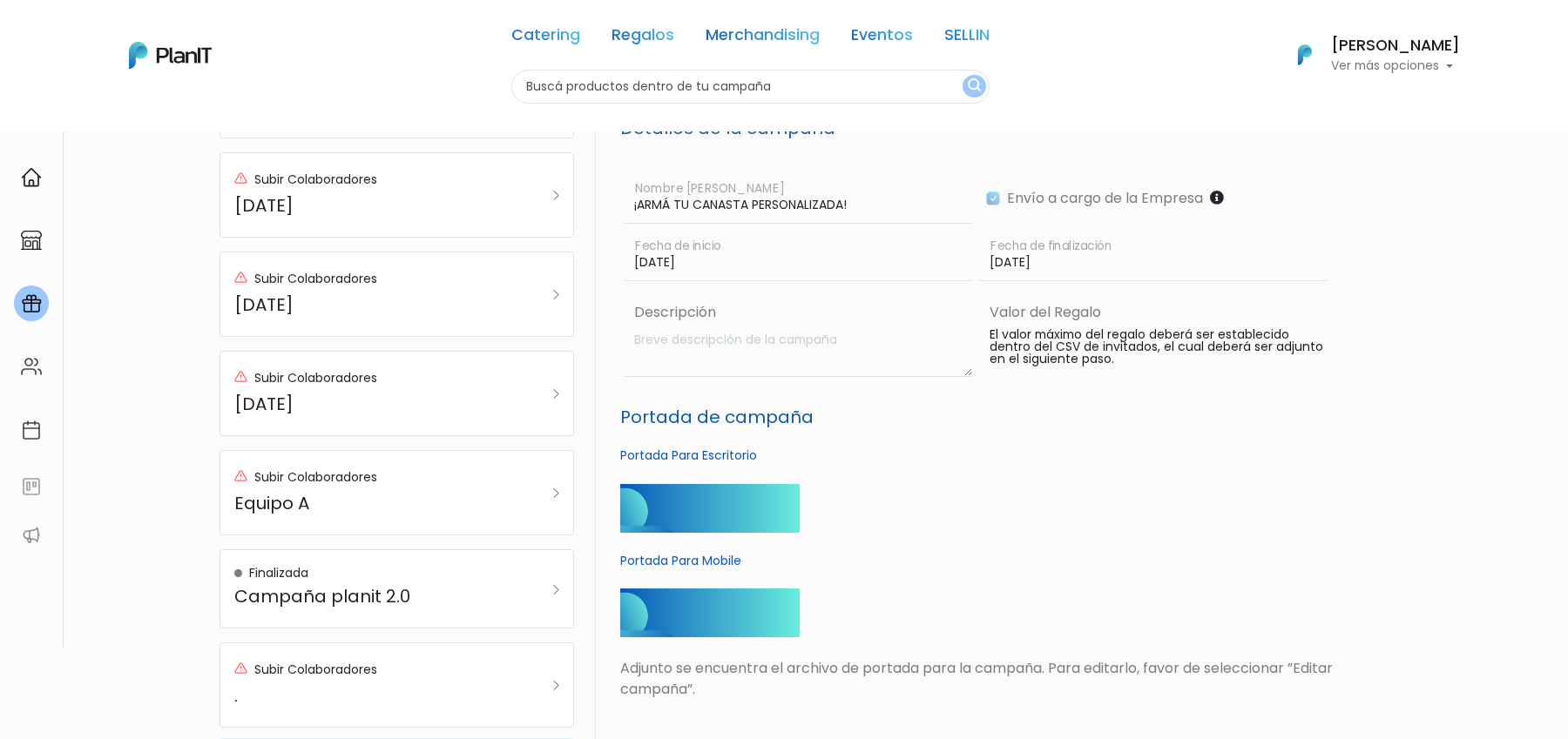
scroll to position [0, 0]
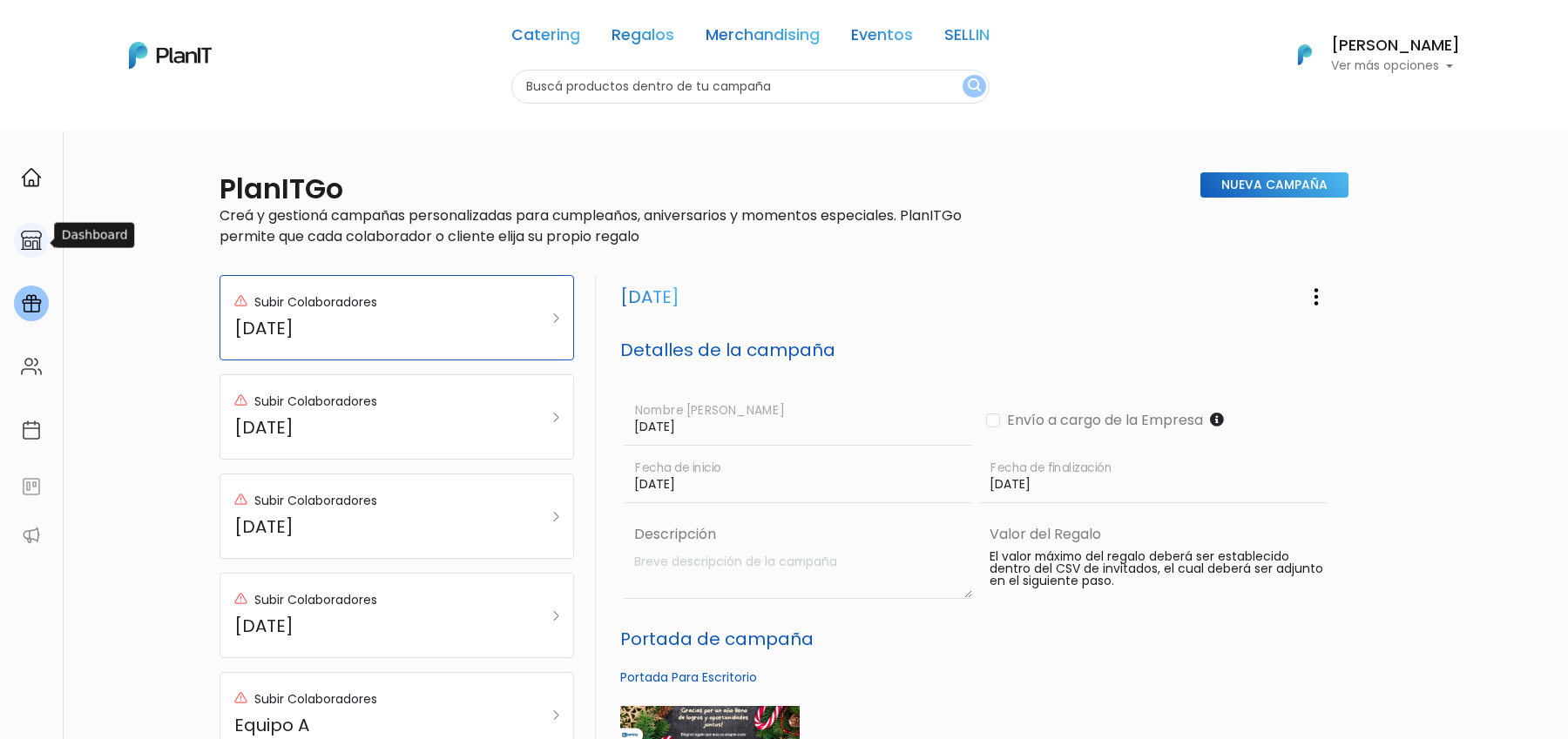
click at [22, 241] on img at bounding box center [31, 239] width 21 height 21
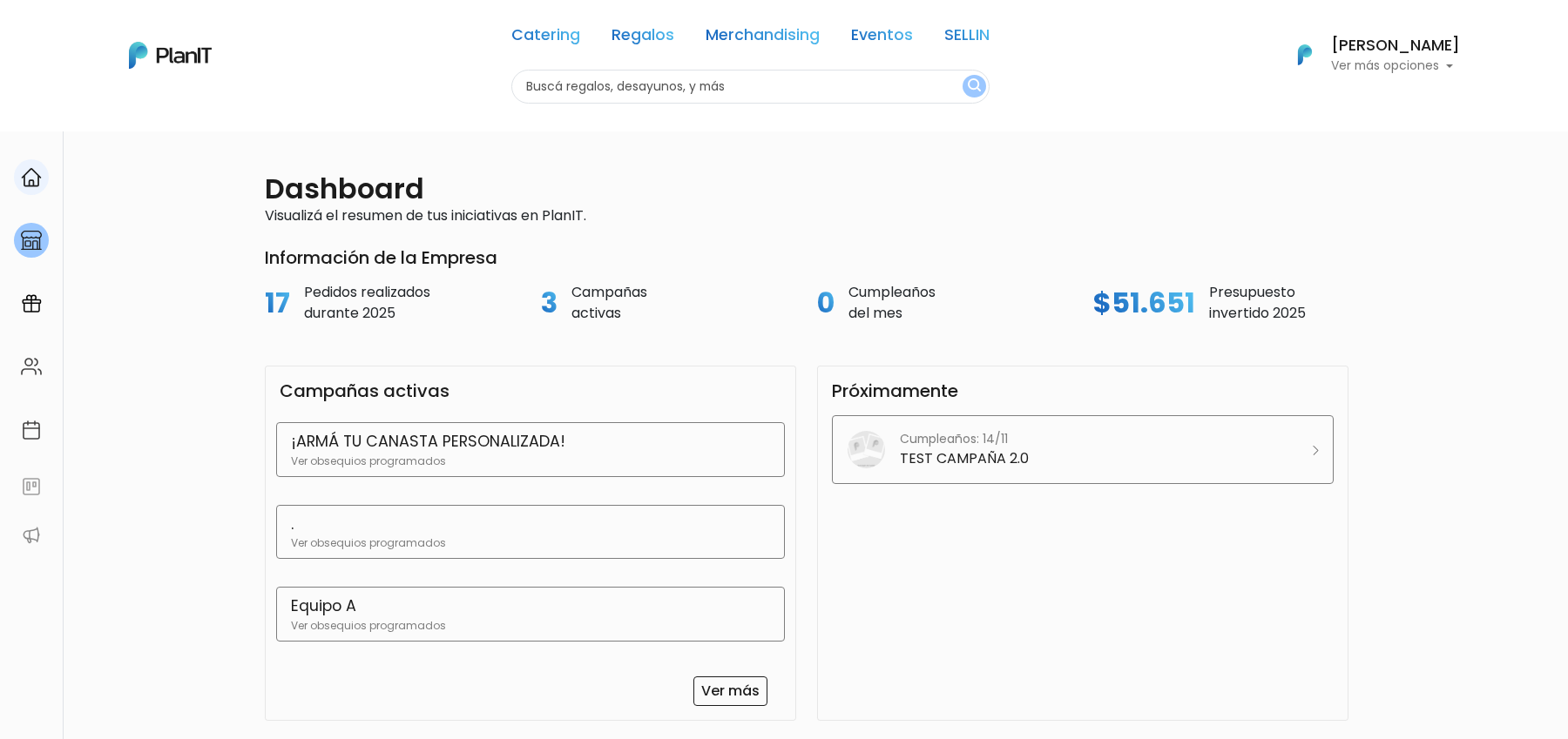
click at [39, 171] on img at bounding box center [31, 177] width 21 height 21
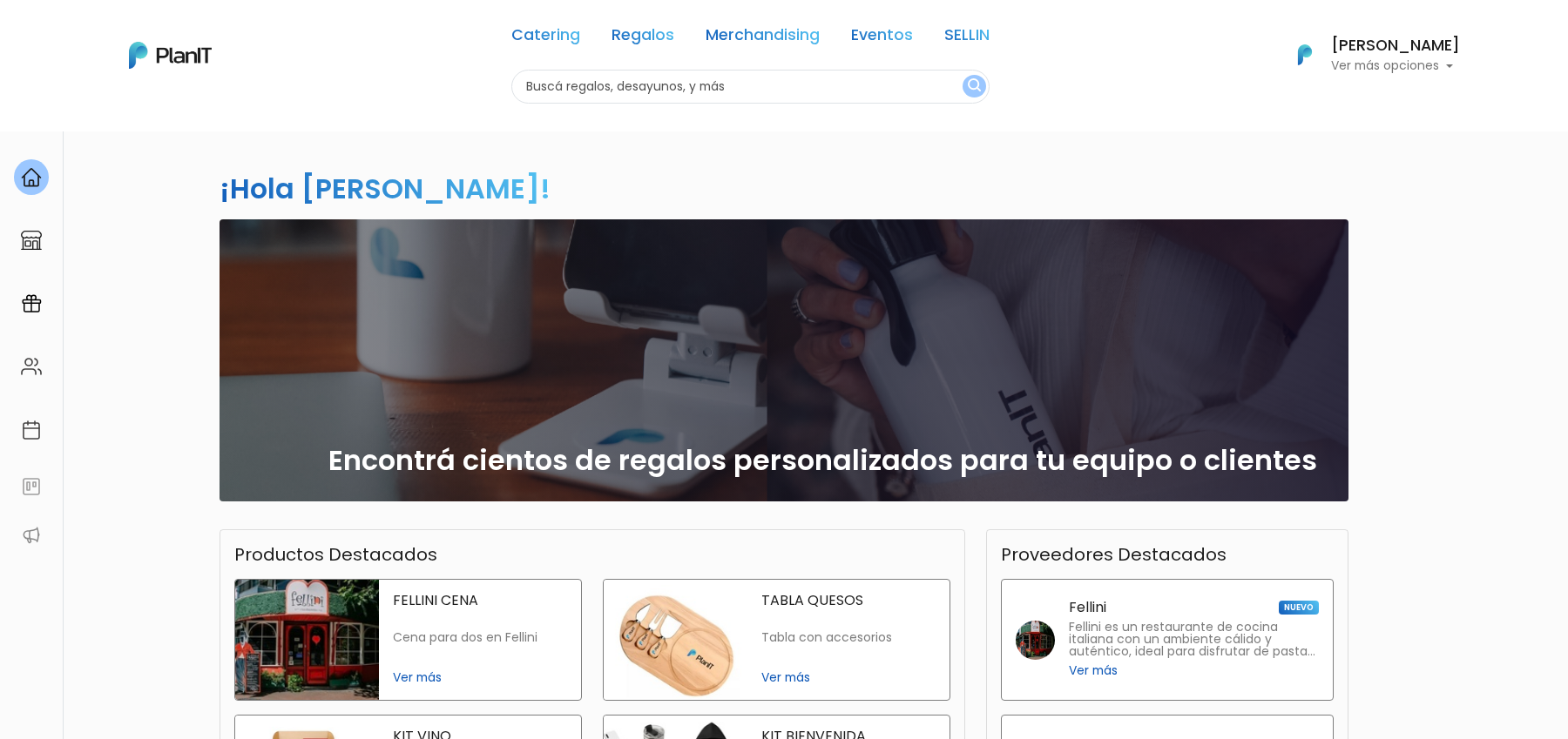
click at [1369, 50] on h6 "[PERSON_NAME]" at bounding box center [1395, 46] width 129 height 15
click at [1382, 258] on link "Cerrar Sesión" at bounding box center [1382, 258] width 155 height 35
click at [28, 310] on img at bounding box center [31, 303] width 21 height 21
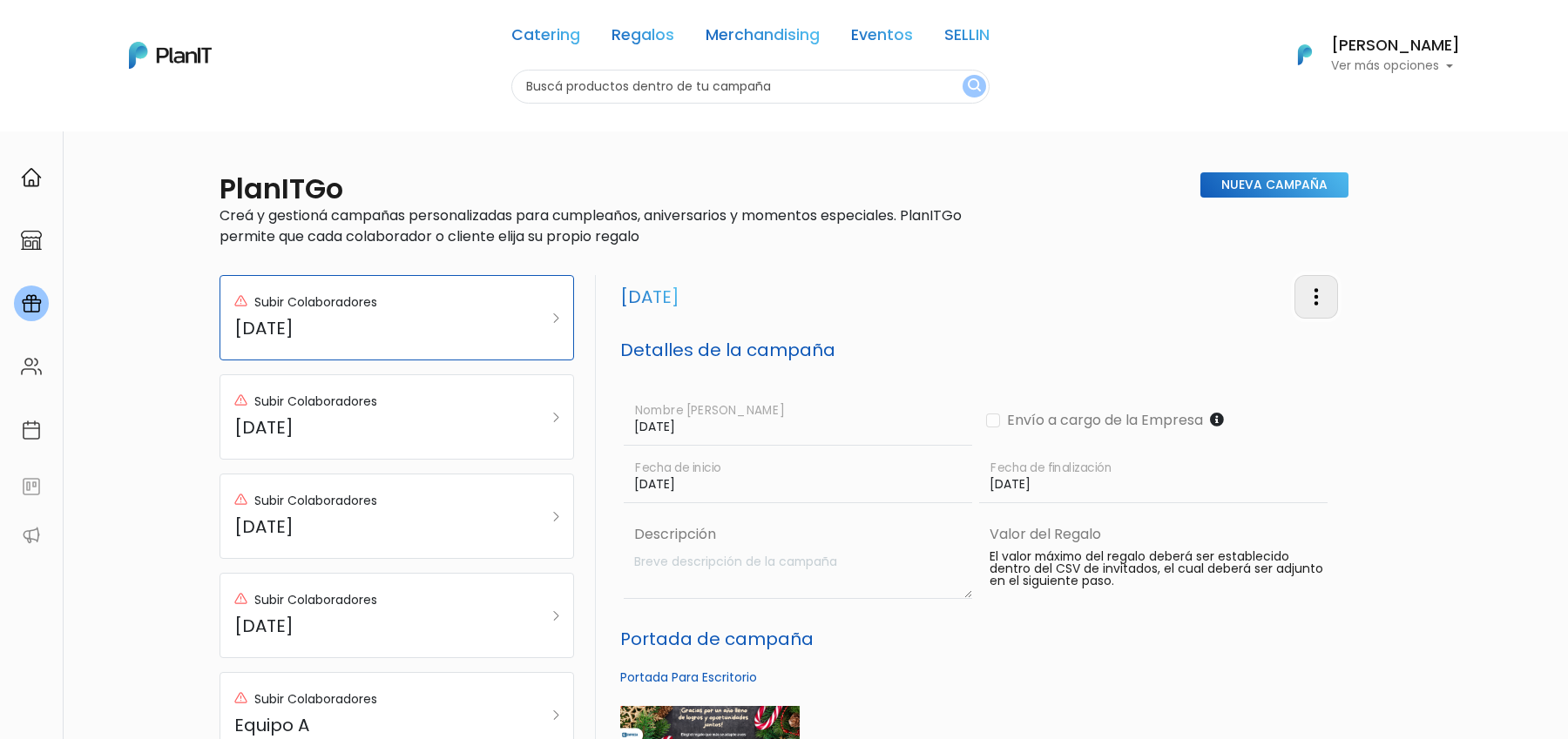
click at [1310, 284] on button "button" at bounding box center [1317, 296] width 43 height 42
click at [825, 358] on h5 "Detalles de la campaña" at bounding box center [979, 349] width 718 height 21
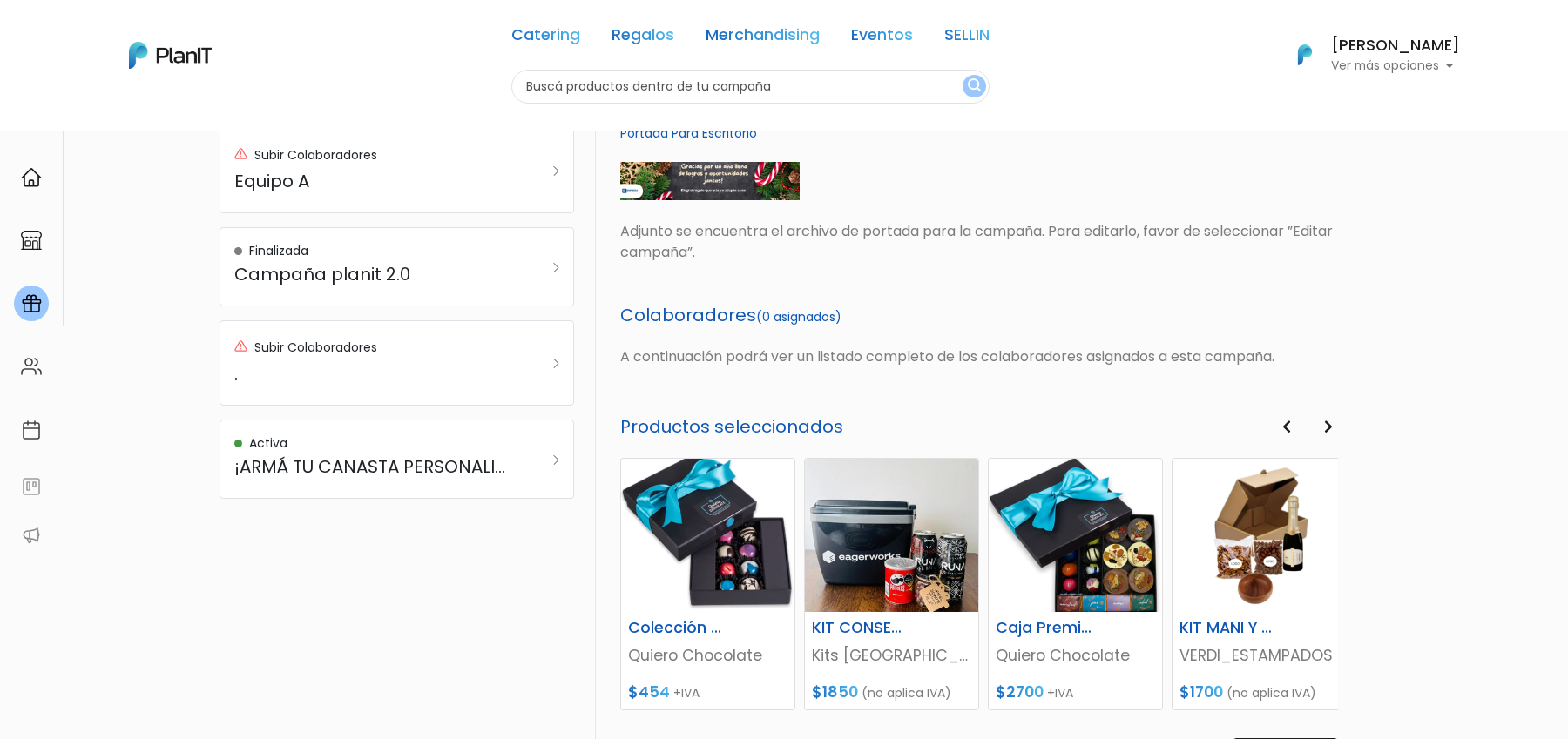
scroll to position [625, 0]
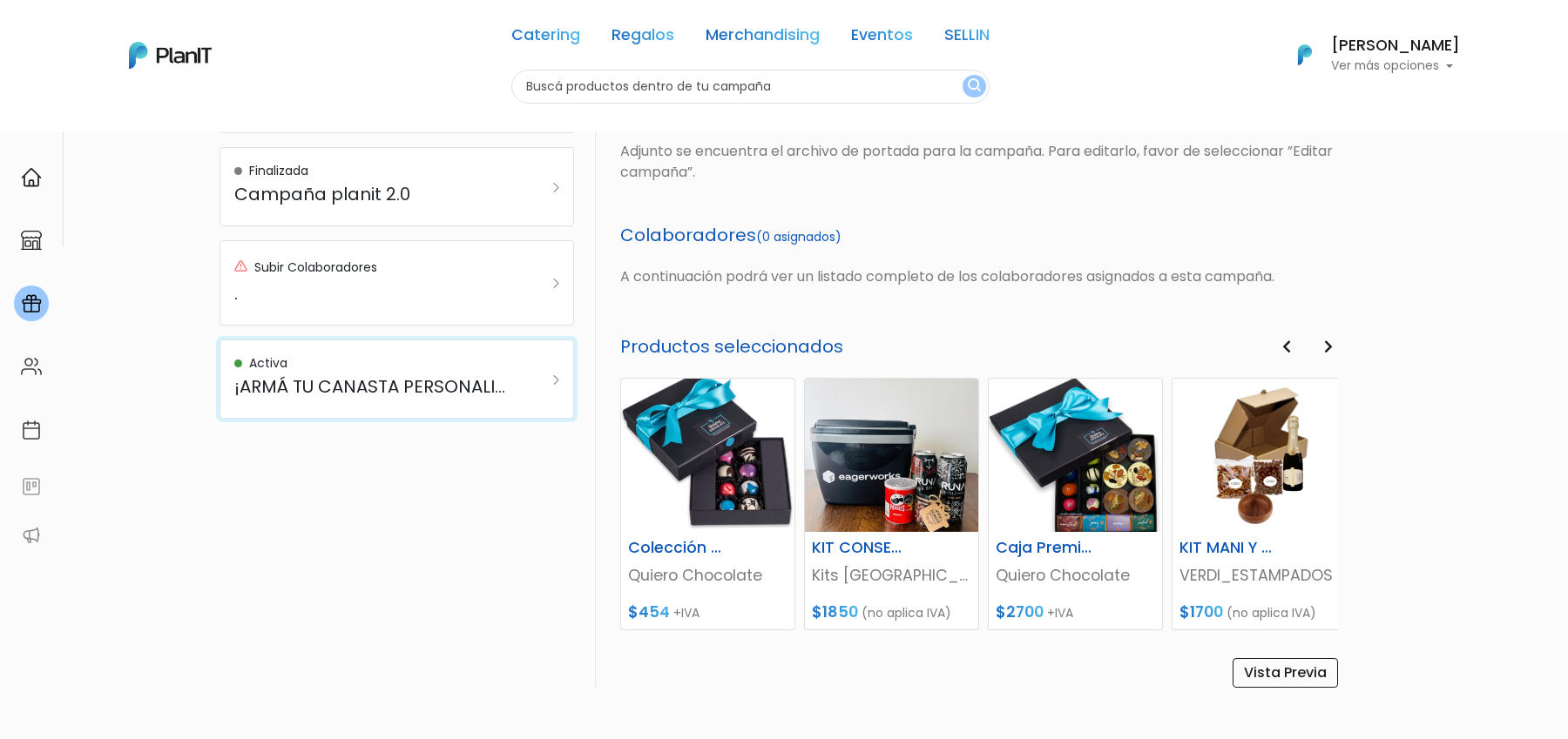
click at [390, 365] on div "Activa" at bounding box center [372, 364] width 276 height 18
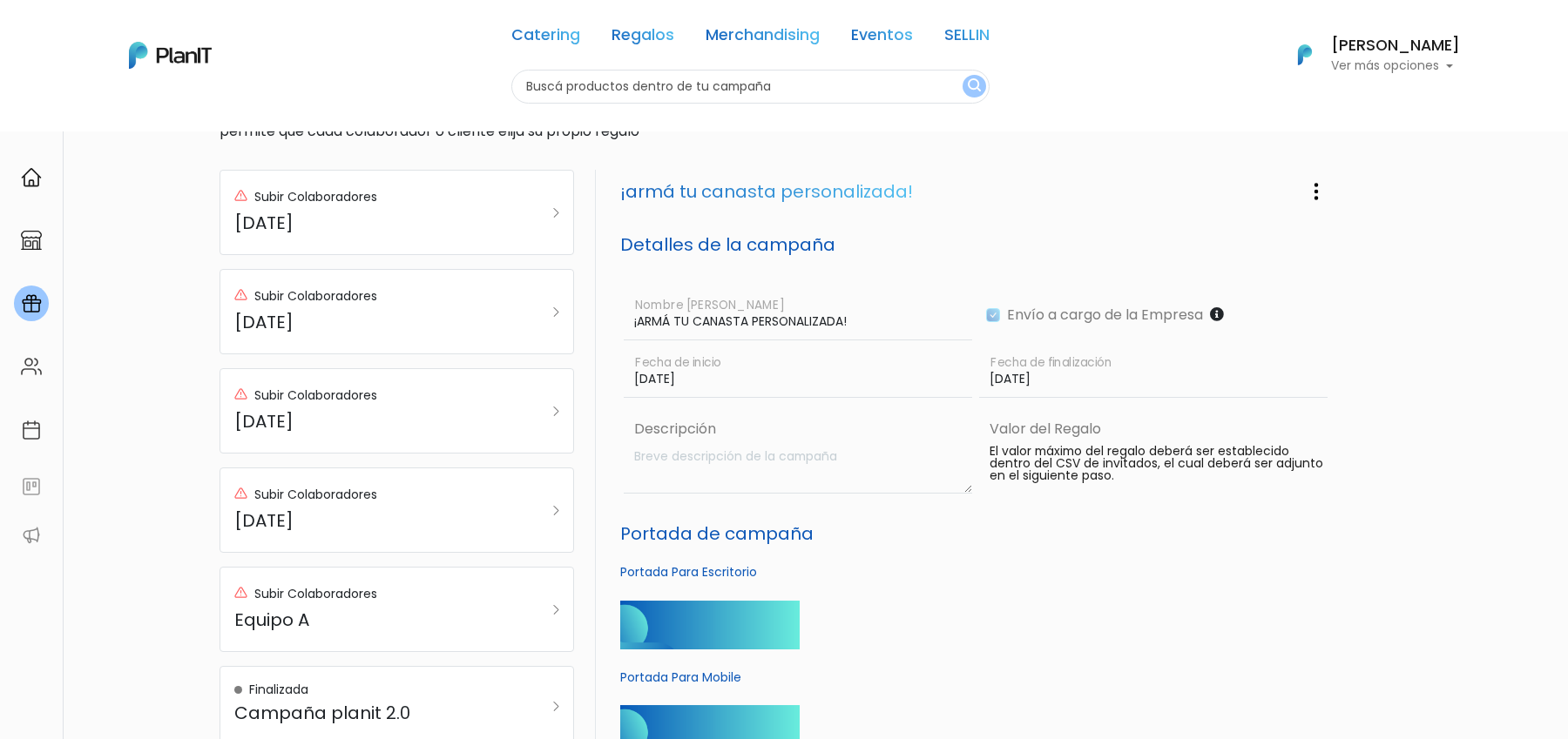
scroll to position [29, 0]
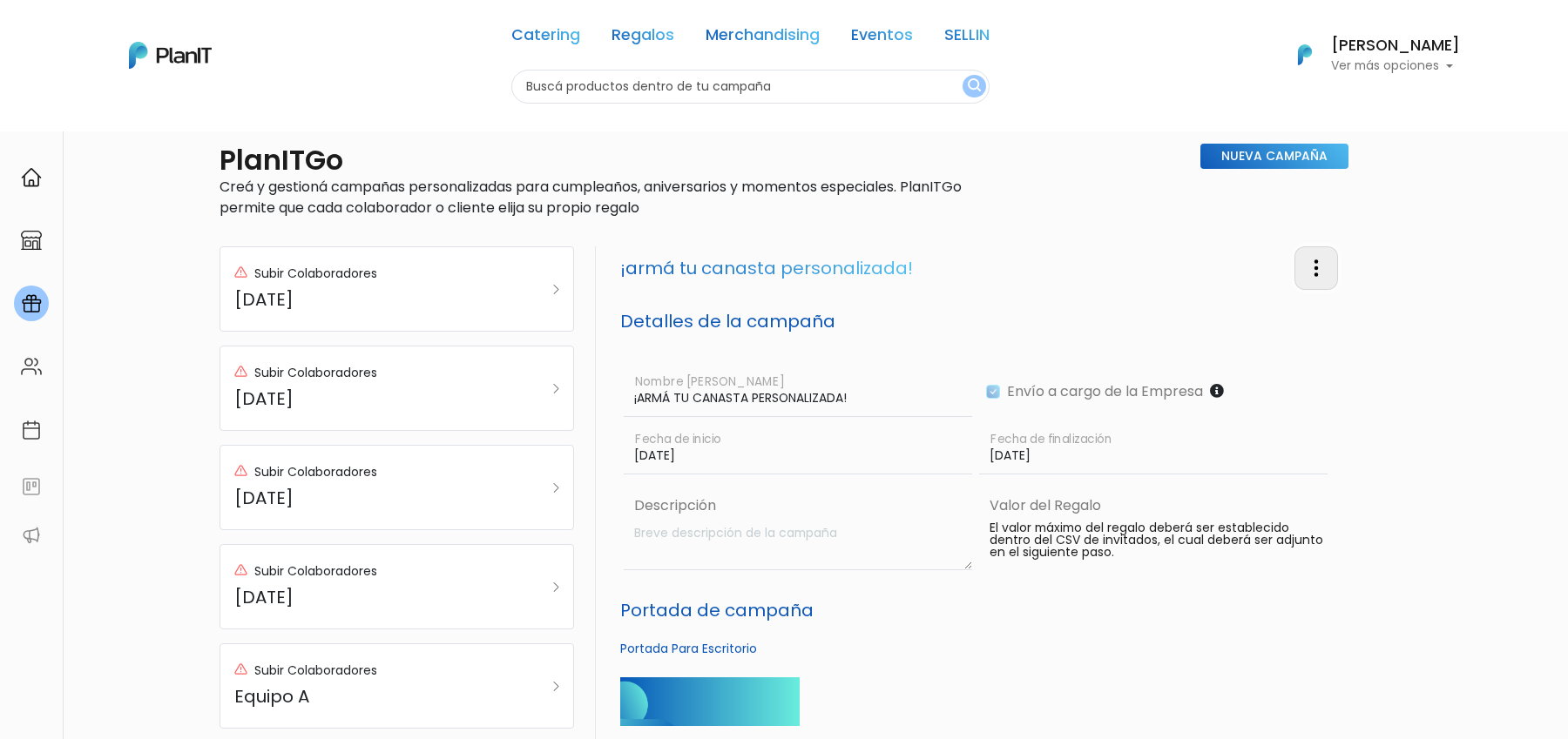
click at [1332, 271] on button "button" at bounding box center [1317, 267] width 43 height 42
click at [1239, 320] on link "Editar Campaña" at bounding box center [1259, 318] width 158 height 39
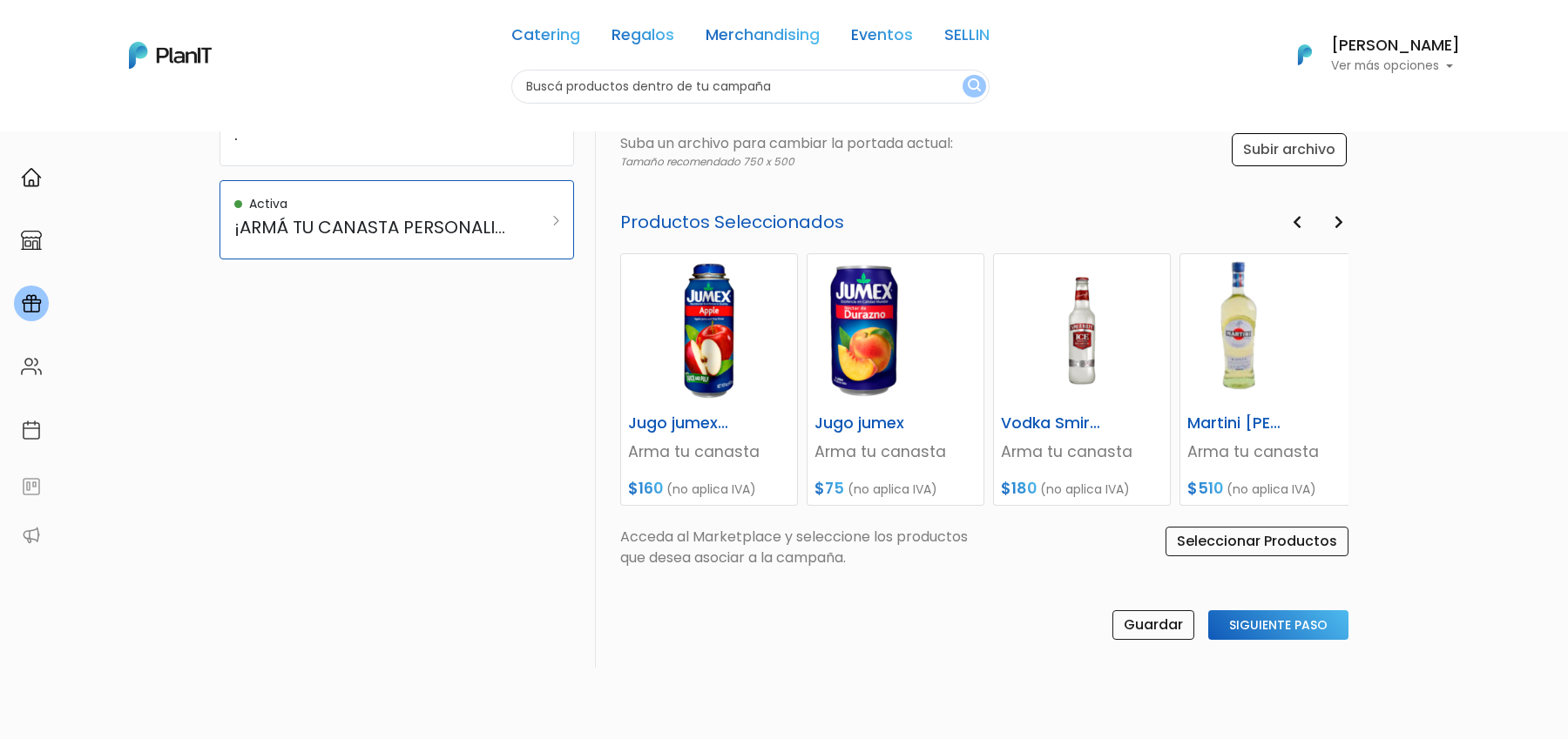
scroll to position [765, 0]
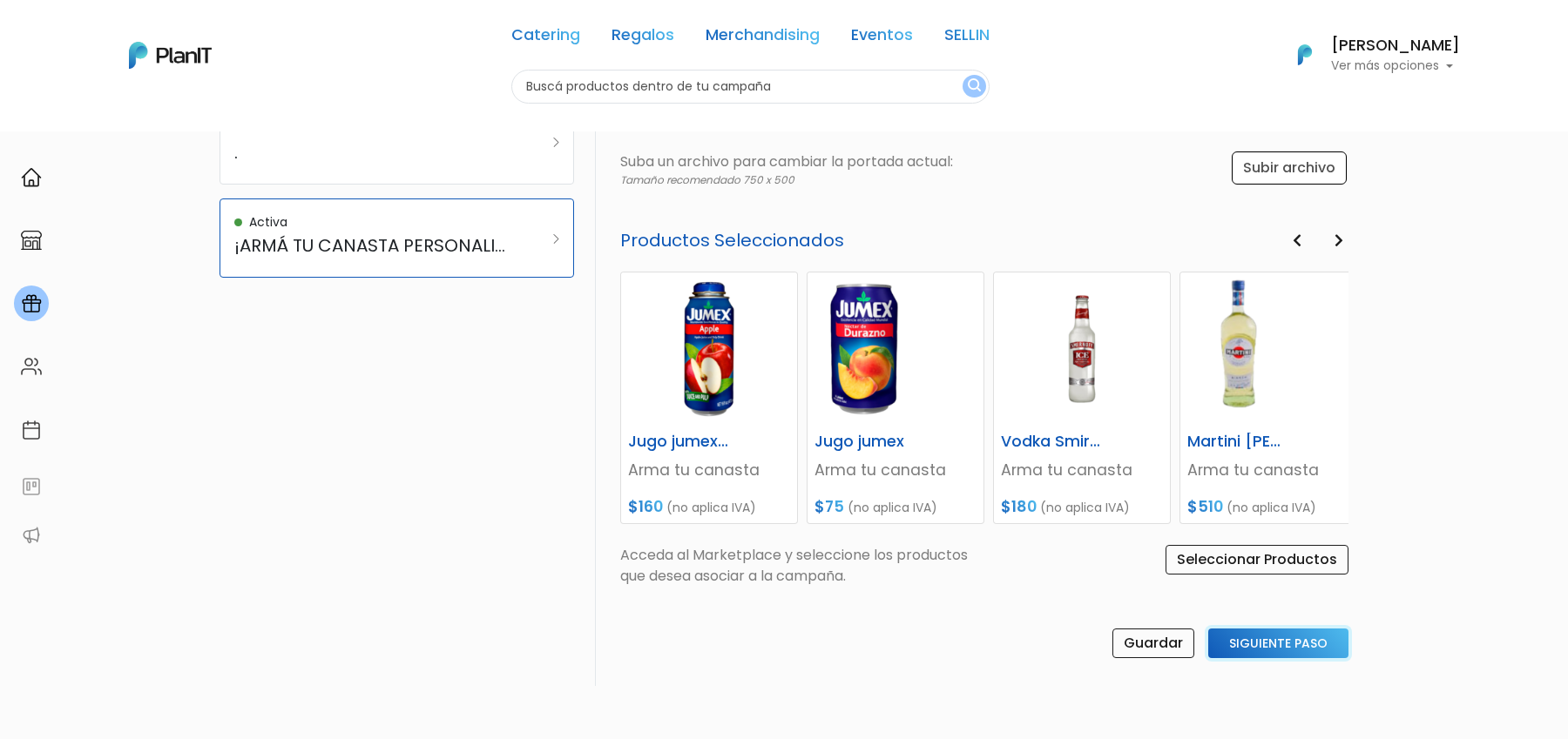
click at [1302, 636] on input "Siguiente Paso" at bounding box center [1279, 643] width 140 height 30
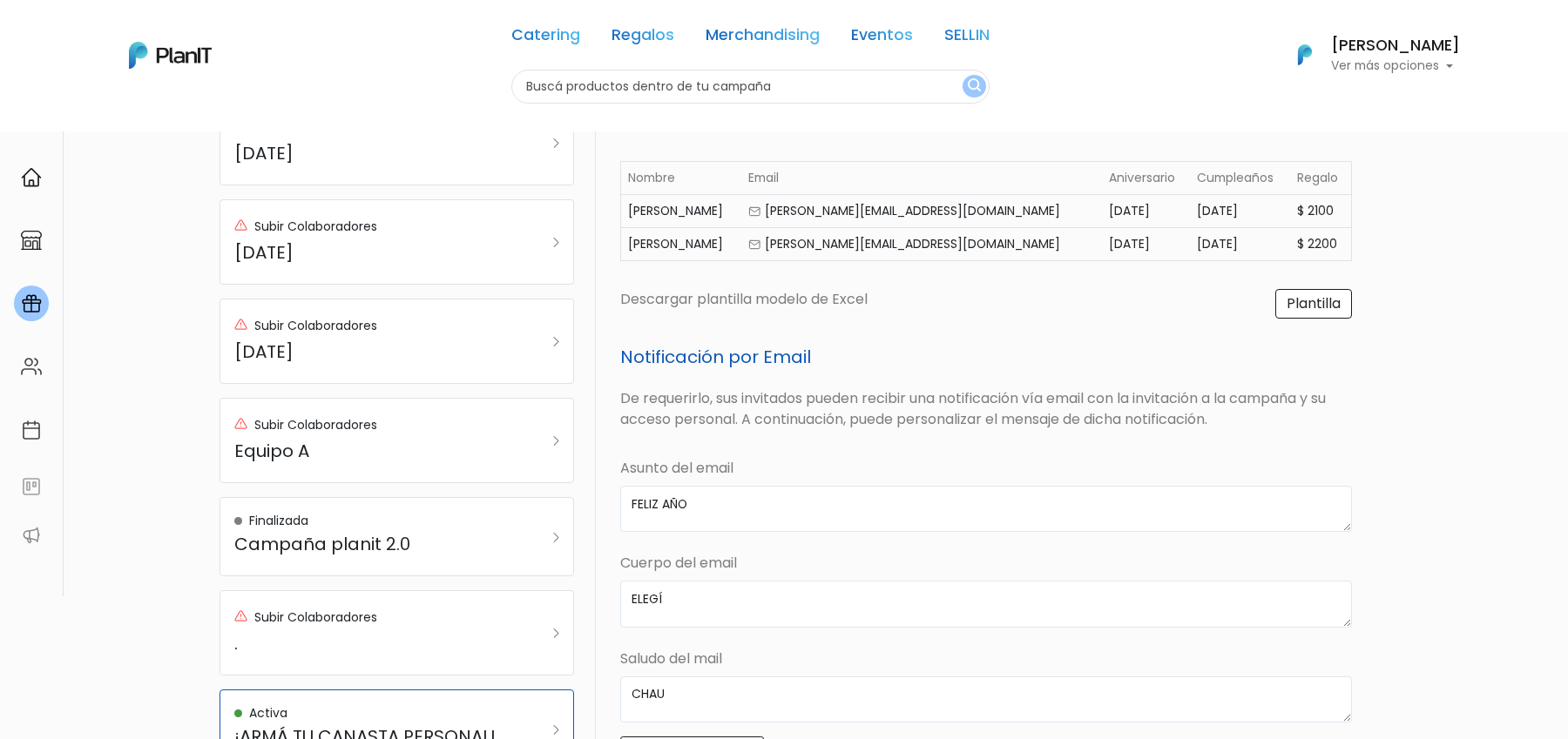
scroll to position [0, 0]
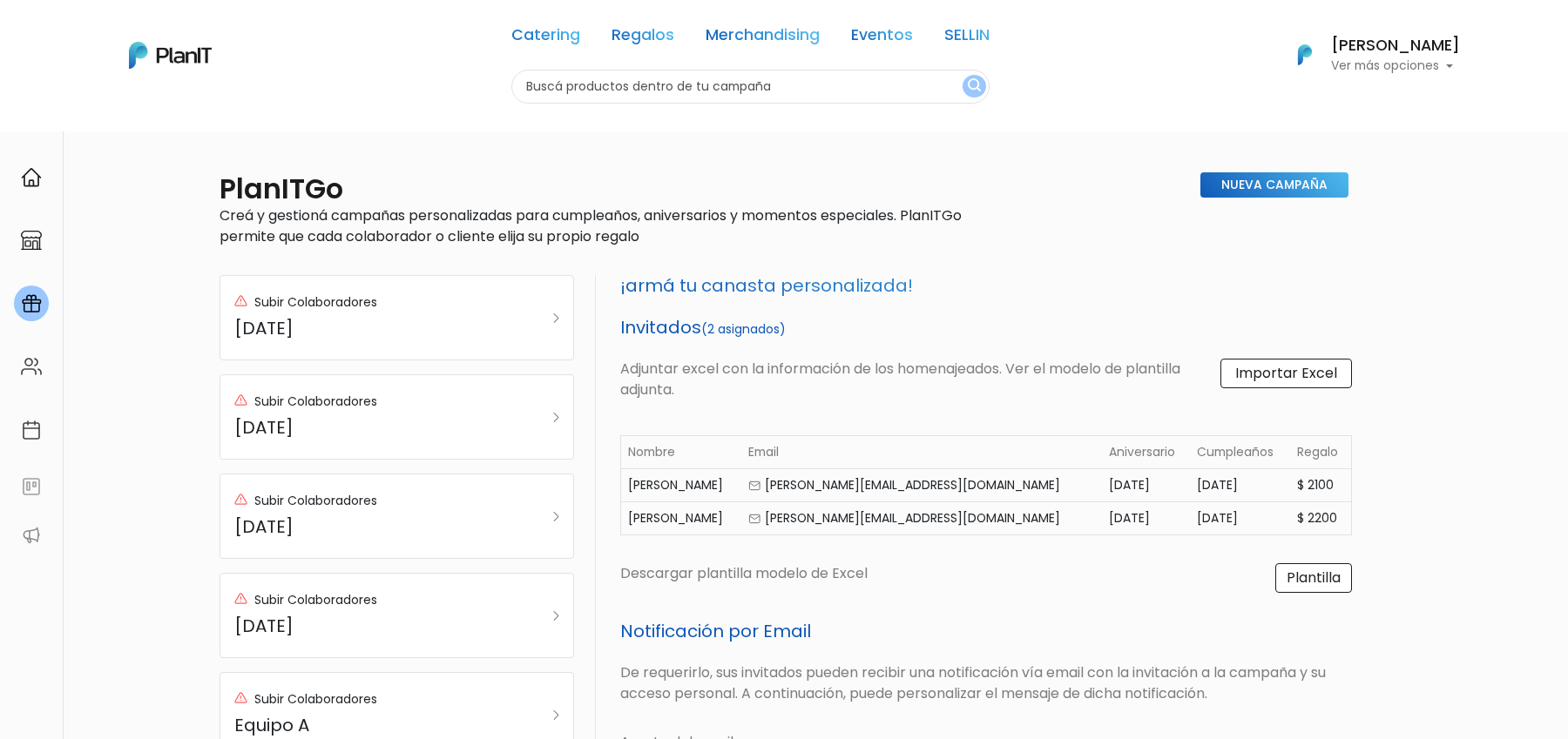
drag, startPoint x: 1277, startPoint y: 379, endPoint x: 1256, endPoint y: 434, distance: 58.9
click at [1261, 434] on div "¡armá tu canasta personalizada! Invitados (2 asignados) Adjuntar excel con la i…" at bounding box center [986, 437] width 753 height 325
click at [1268, 375] on label "Importar Excel" at bounding box center [1286, 374] width 131 height 30
click at [0, 0] on input "Importar Excel" at bounding box center [0, 0] width 0 height 0
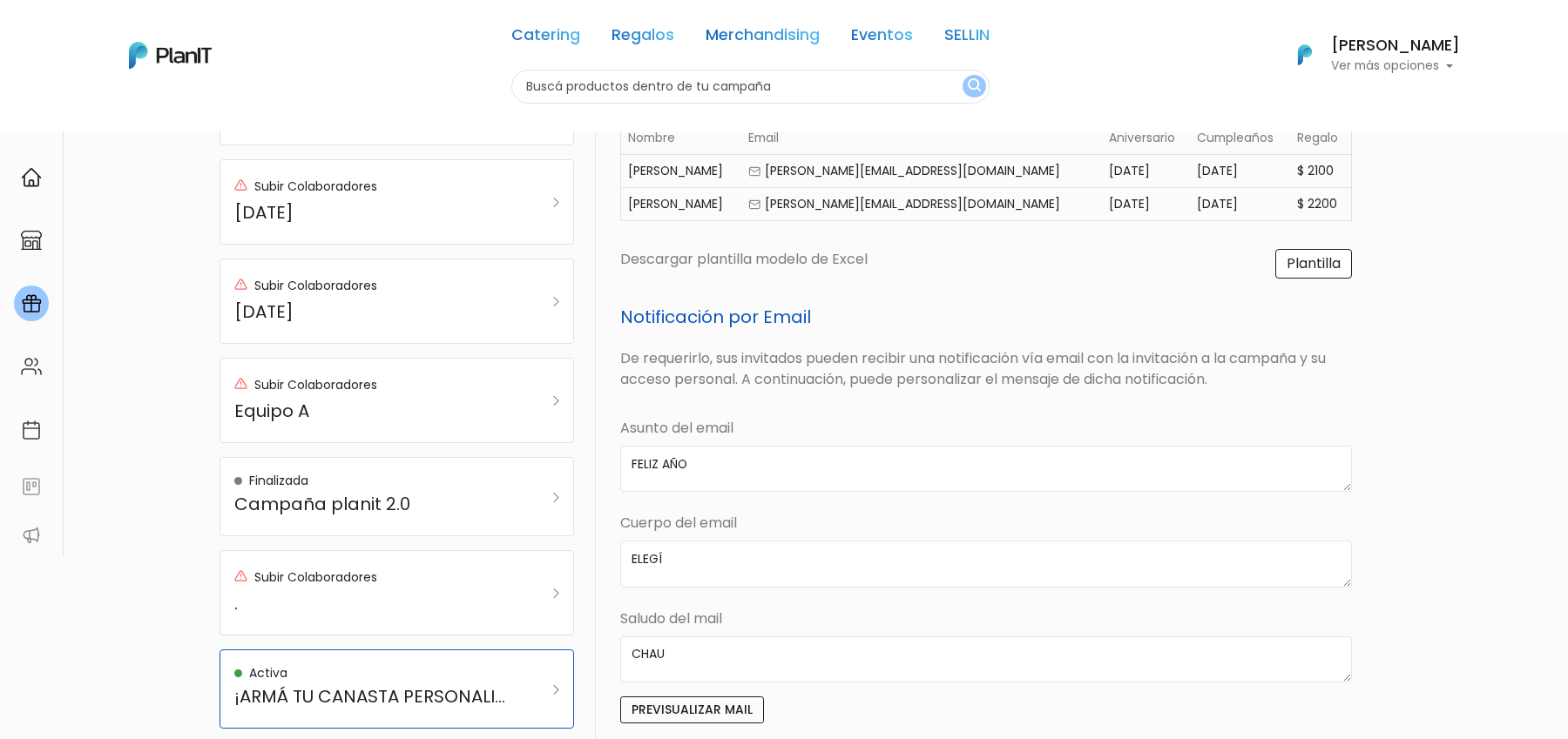
scroll to position [623, 0]
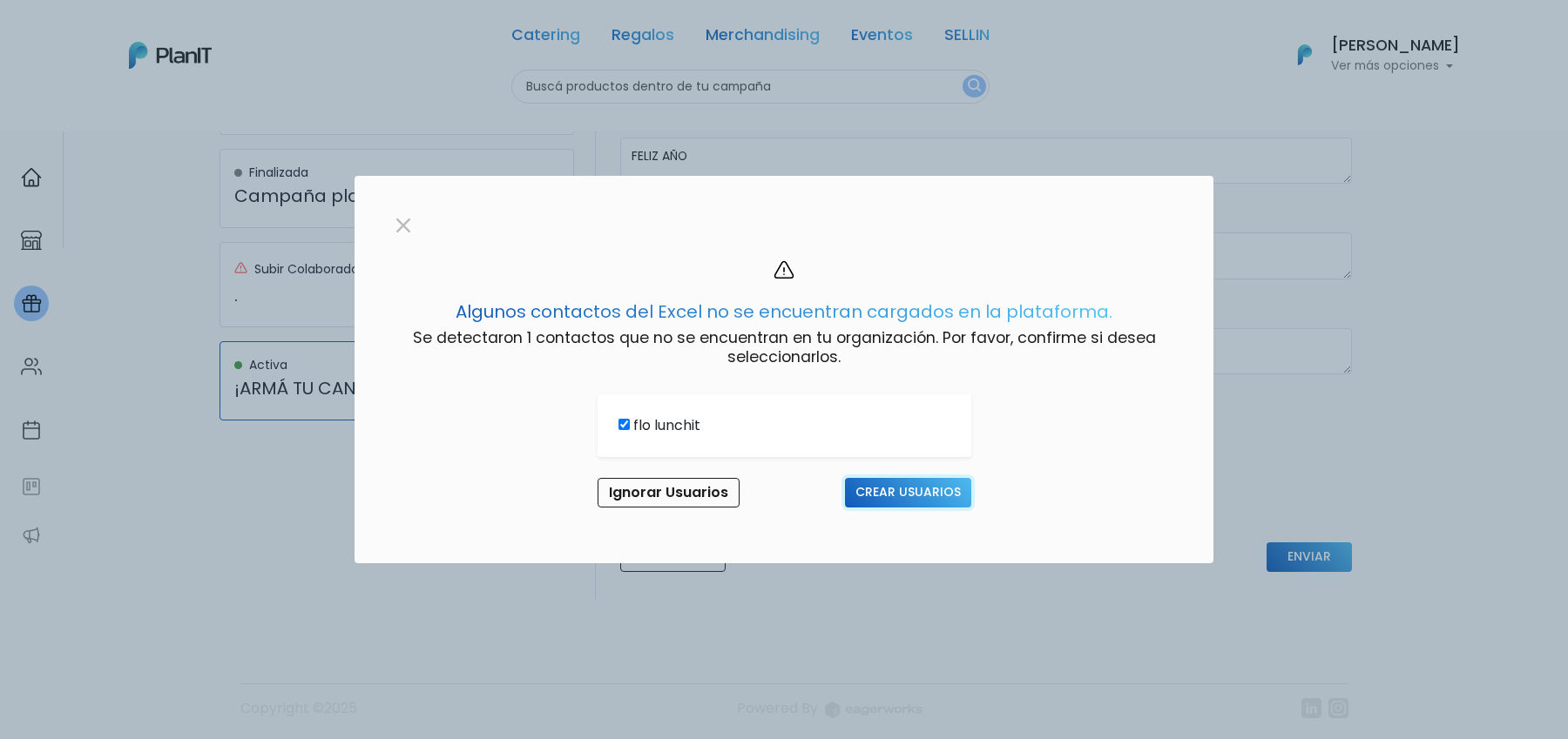
click at [919, 497] on input "Crear Usuarios" at bounding box center [908, 492] width 126 height 30
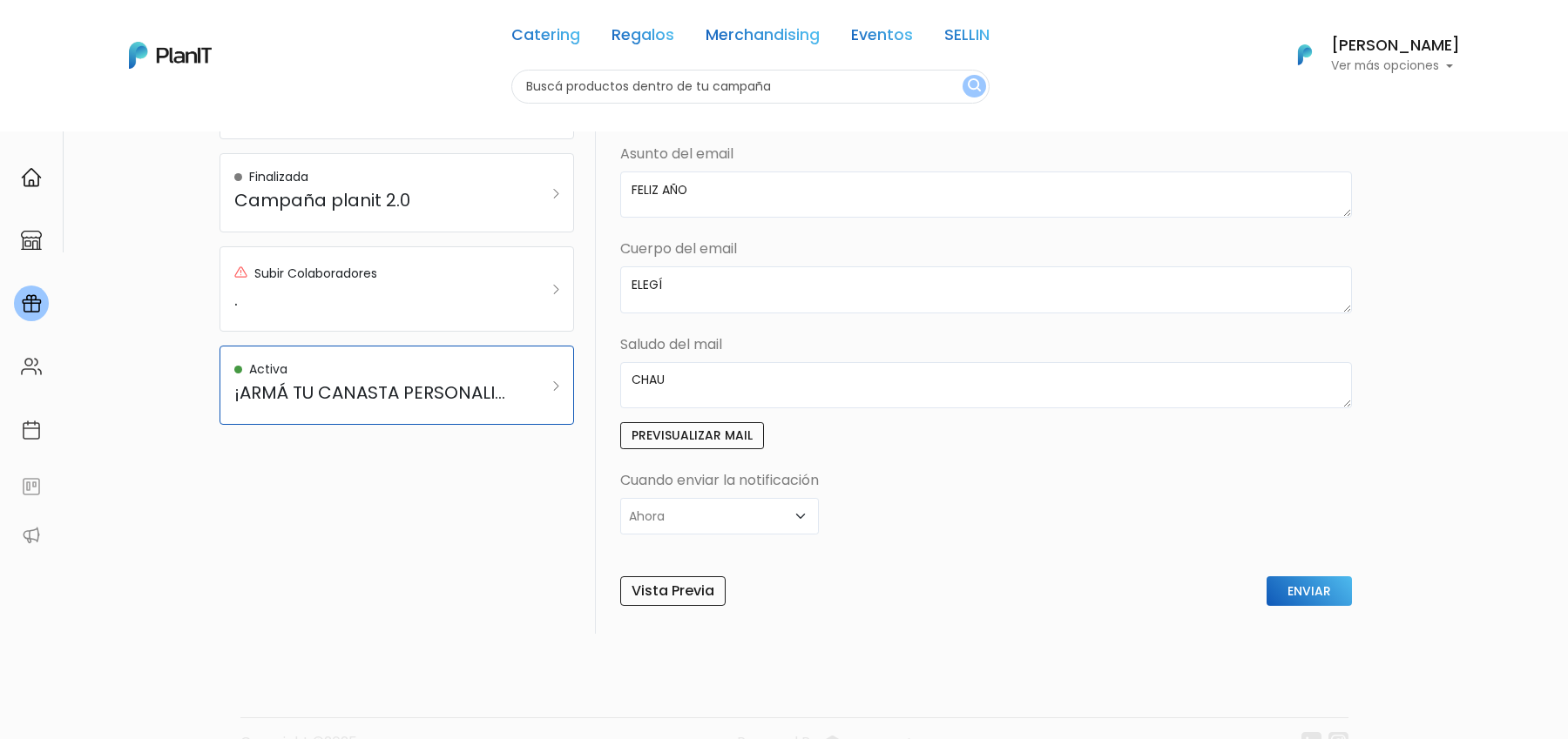
scroll to position [653, 0]
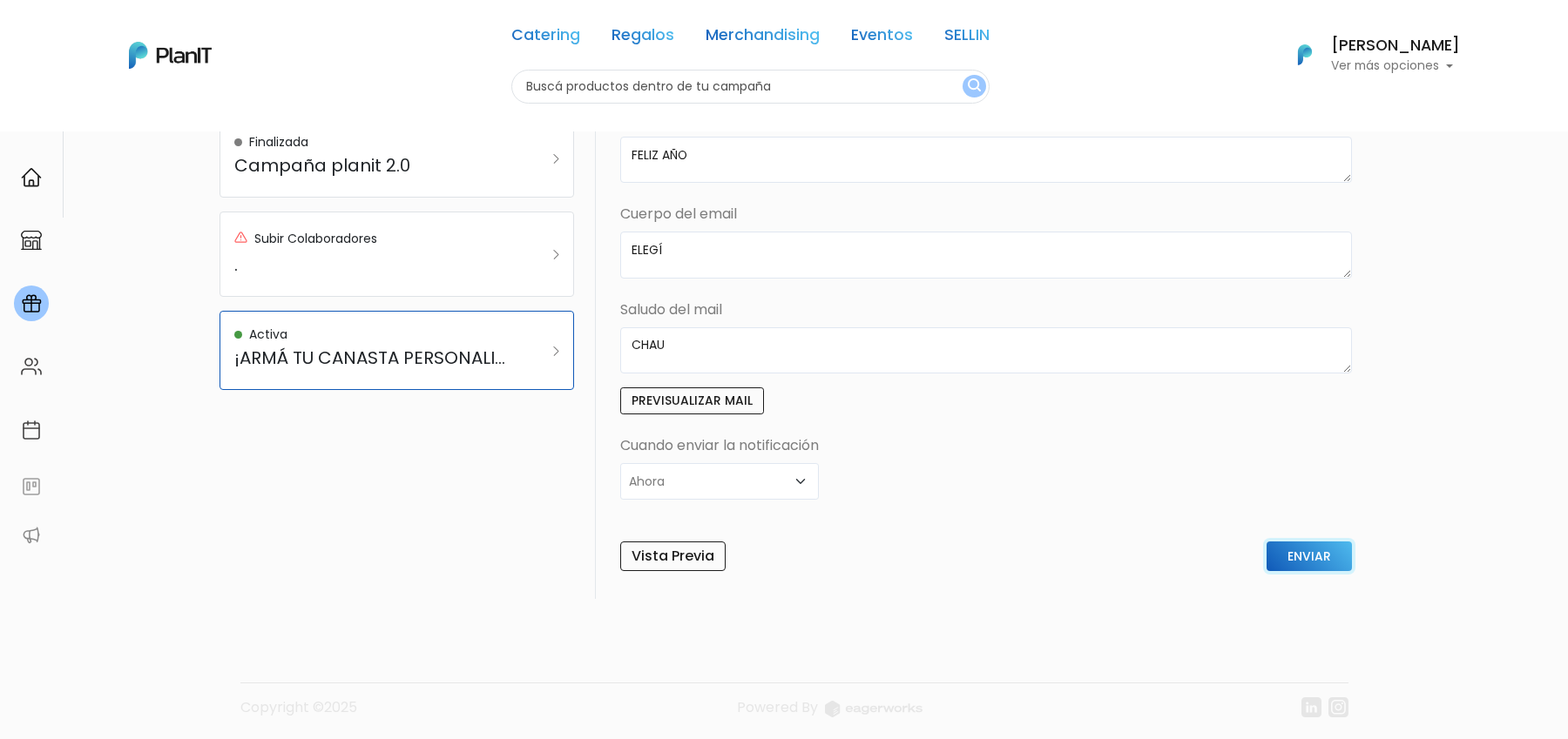
click at [1319, 542] on input "Enviar" at bounding box center [1310, 556] width 86 height 30
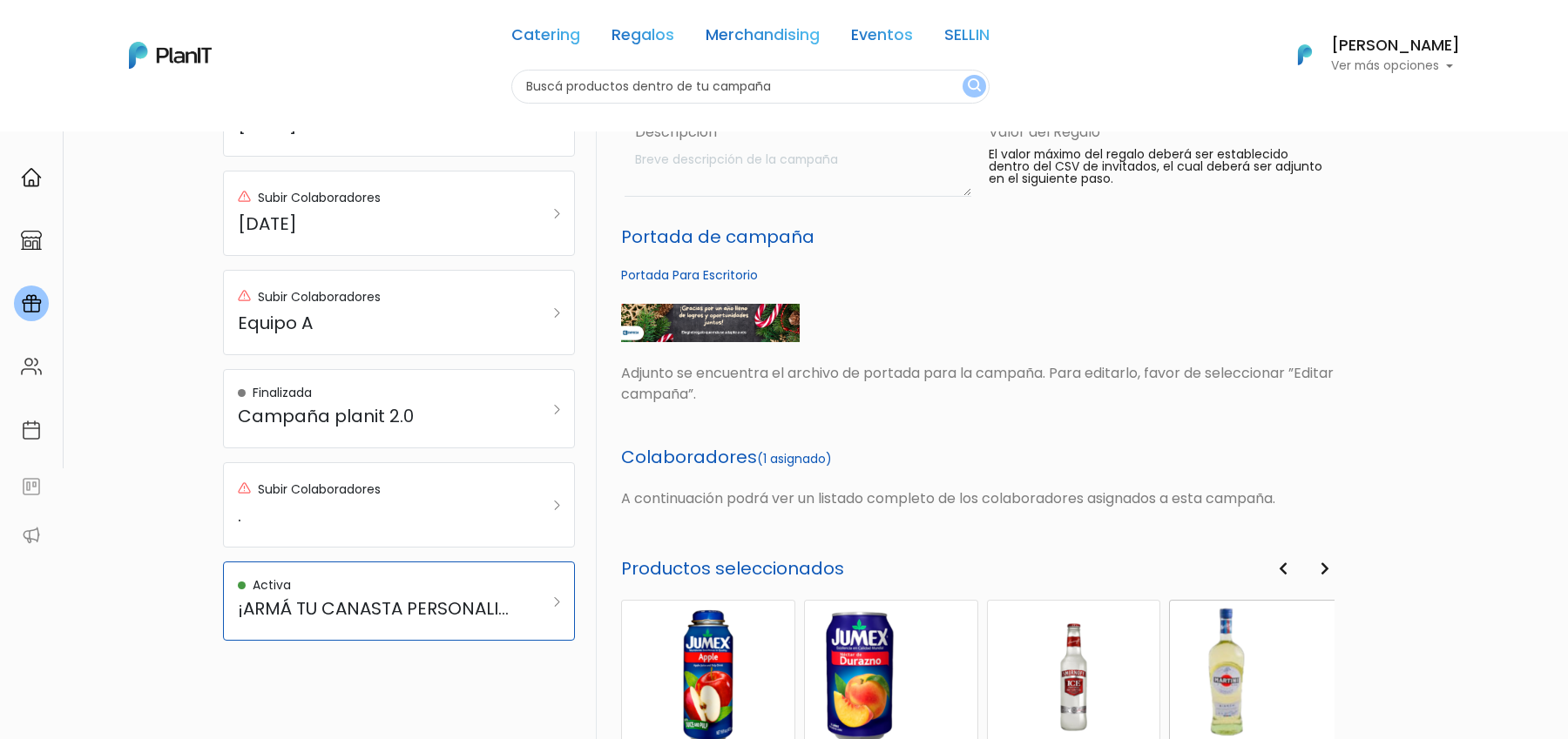
scroll to position [716, 0]
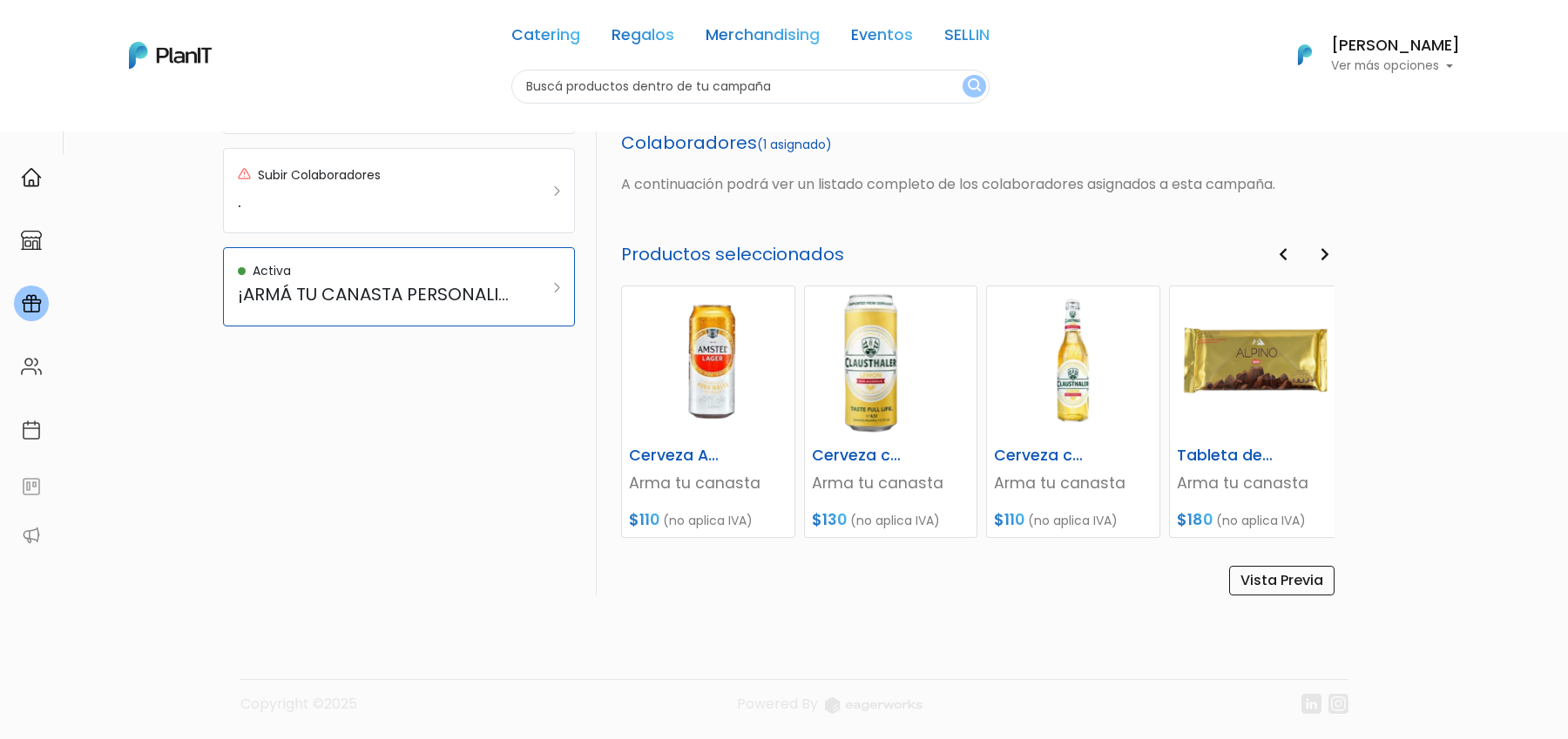
click at [1365, 76] on button "[PERSON_NAME] Ver más opciones" at bounding box center [1367, 55] width 185 height 45
click at [1374, 254] on link "Cerrar Sesión" at bounding box center [1382, 258] width 155 height 35
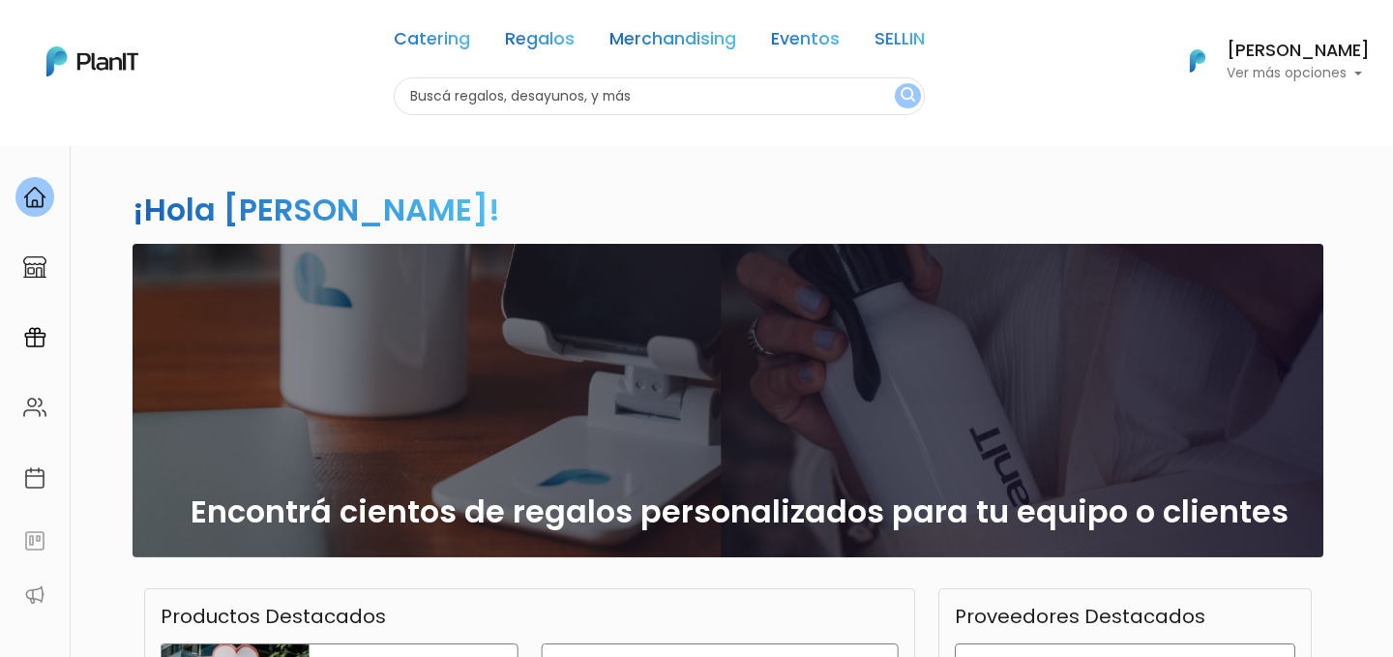
click at [1227, 70] on p "Ver más opciones" at bounding box center [1298, 74] width 143 height 14
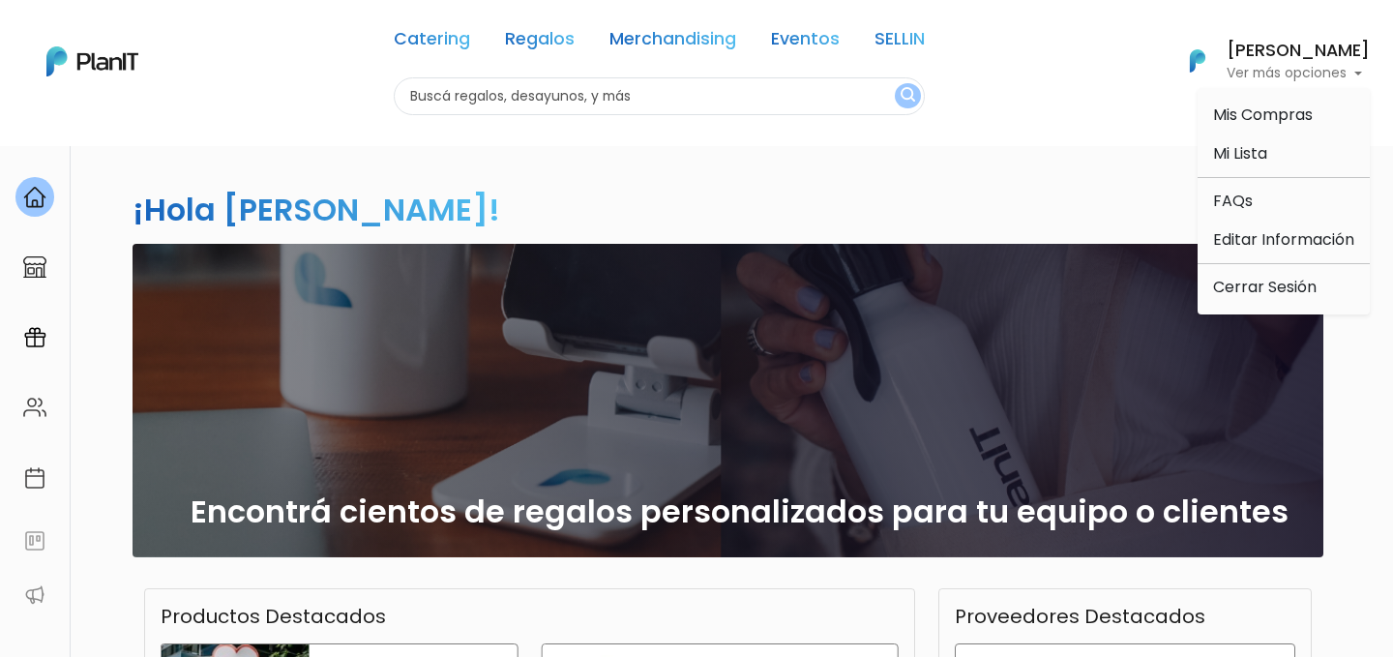
click at [913, 129] on nav "Catering Regalos Merchandising Eventos SELLIN Catering Regalos Merchandising Ev…" at bounding box center [696, 73] width 1393 height 146
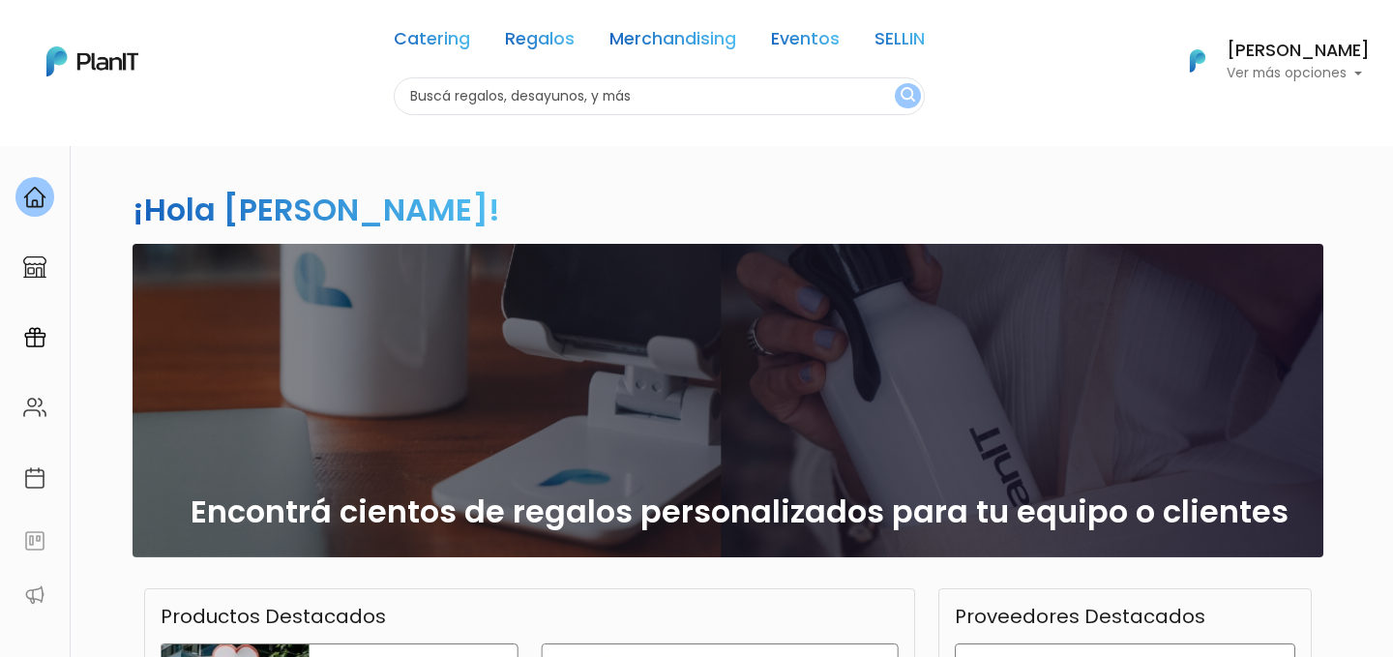
click at [1295, 74] on p "Ver más opciones" at bounding box center [1298, 74] width 143 height 14
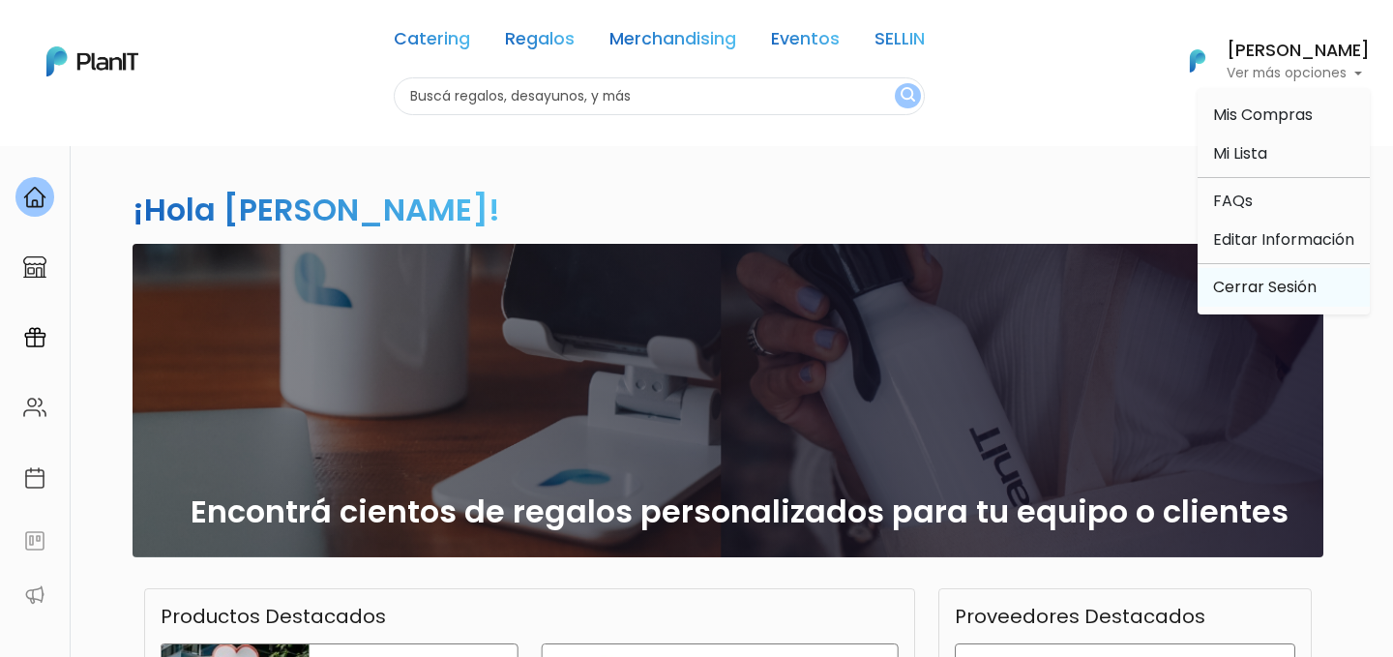
click at [1269, 285] on link "Cerrar Sesión" at bounding box center [1284, 287] width 172 height 39
